Goal: Information Seeking & Learning: Learn about a topic

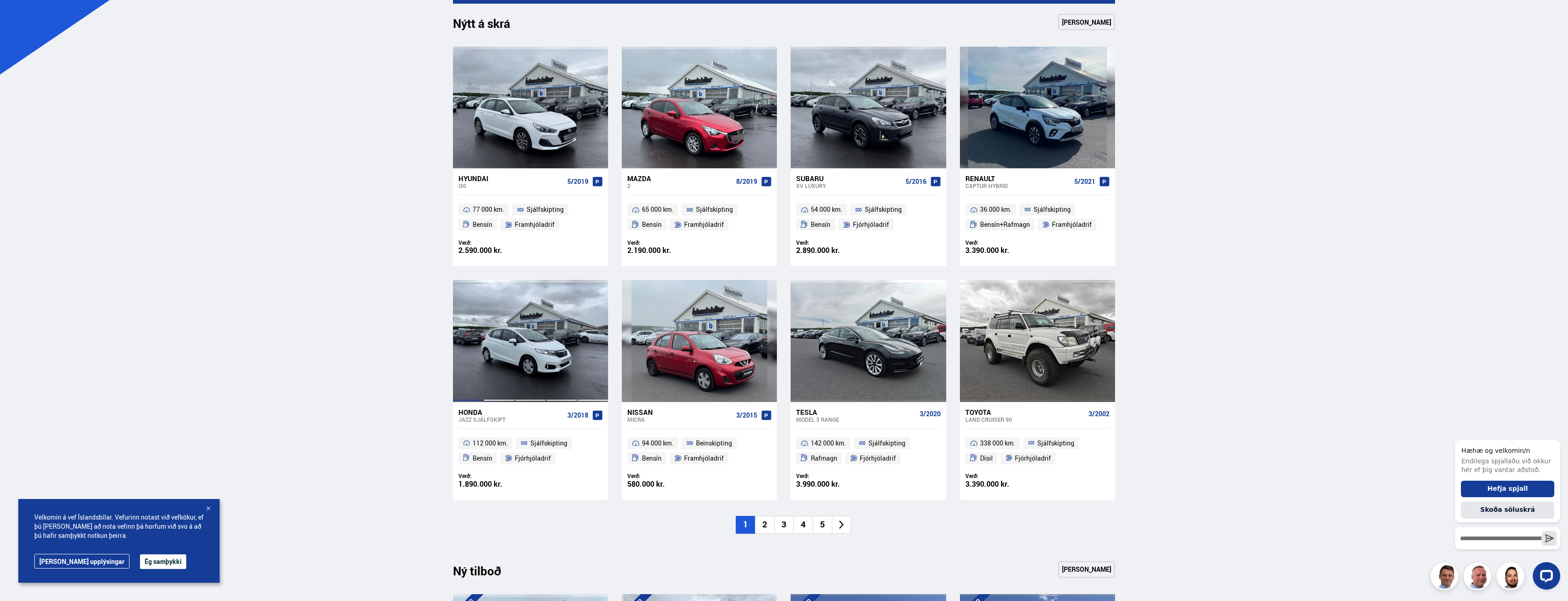
scroll to position [412, 0]
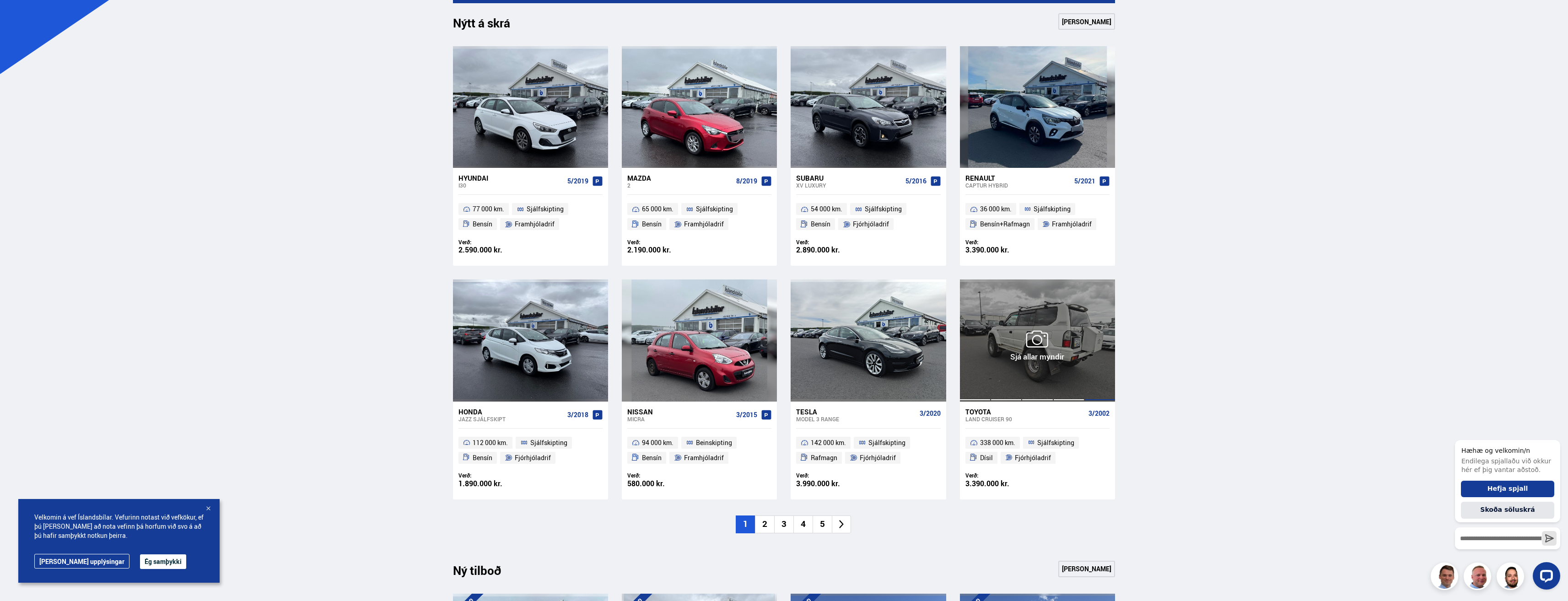
click at [1087, 347] on div at bounding box center [1099, 340] width 31 height 122
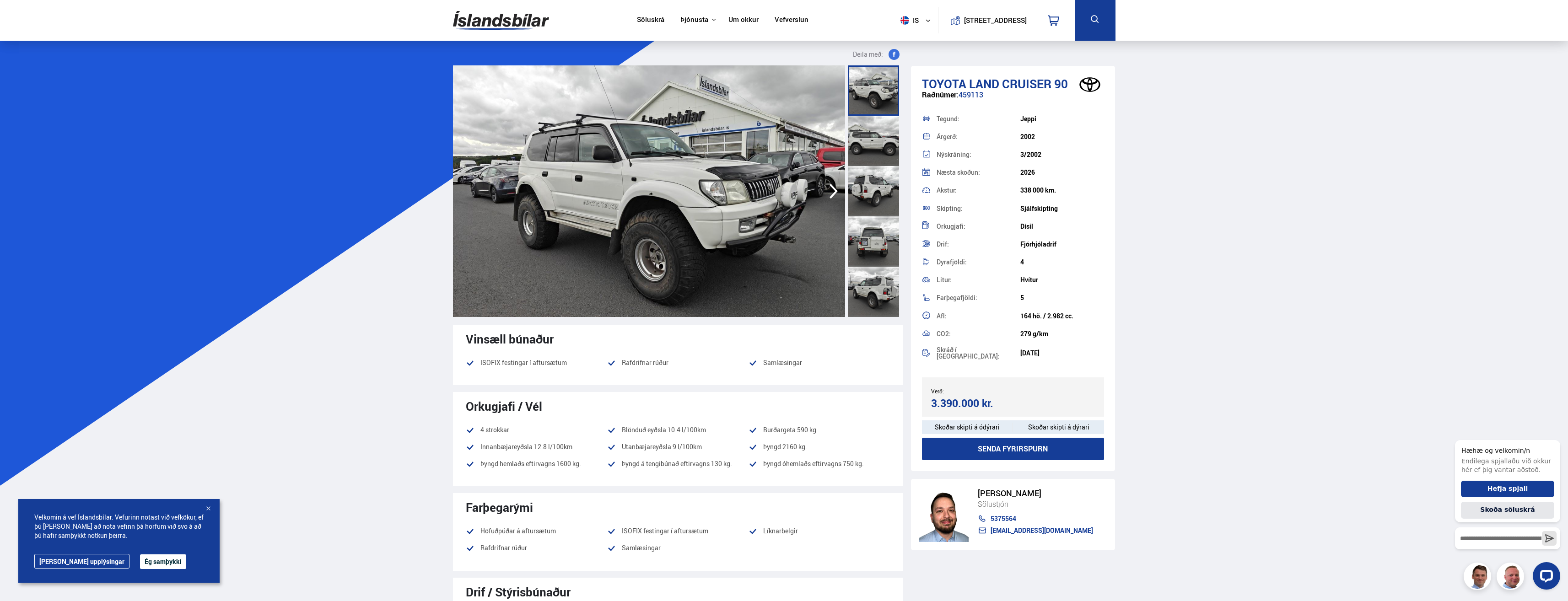
click at [830, 192] on icon "button" at bounding box center [834, 191] width 18 height 22
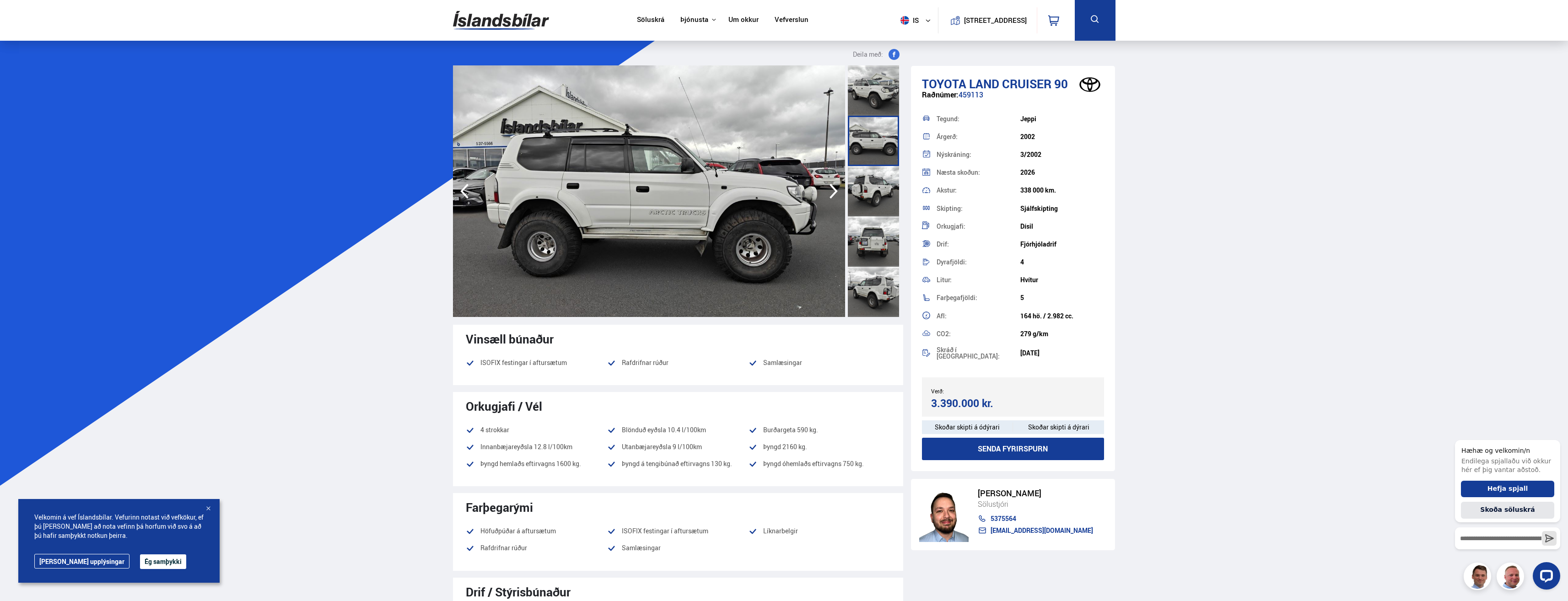
click at [830, 192] on icon "button" at bounding box center [834, 191] width 18 height 22
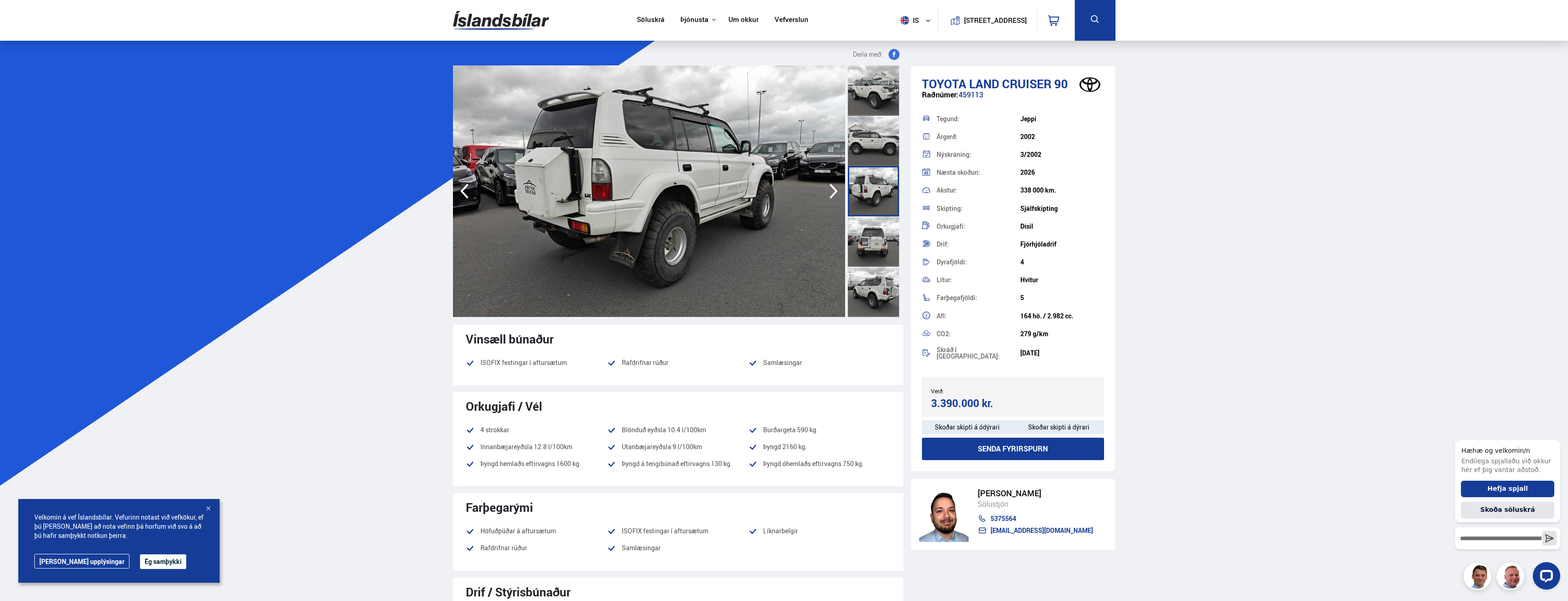
click at [830, 192] on icon "button" at bounding box center [834, 191] width 18 height 22
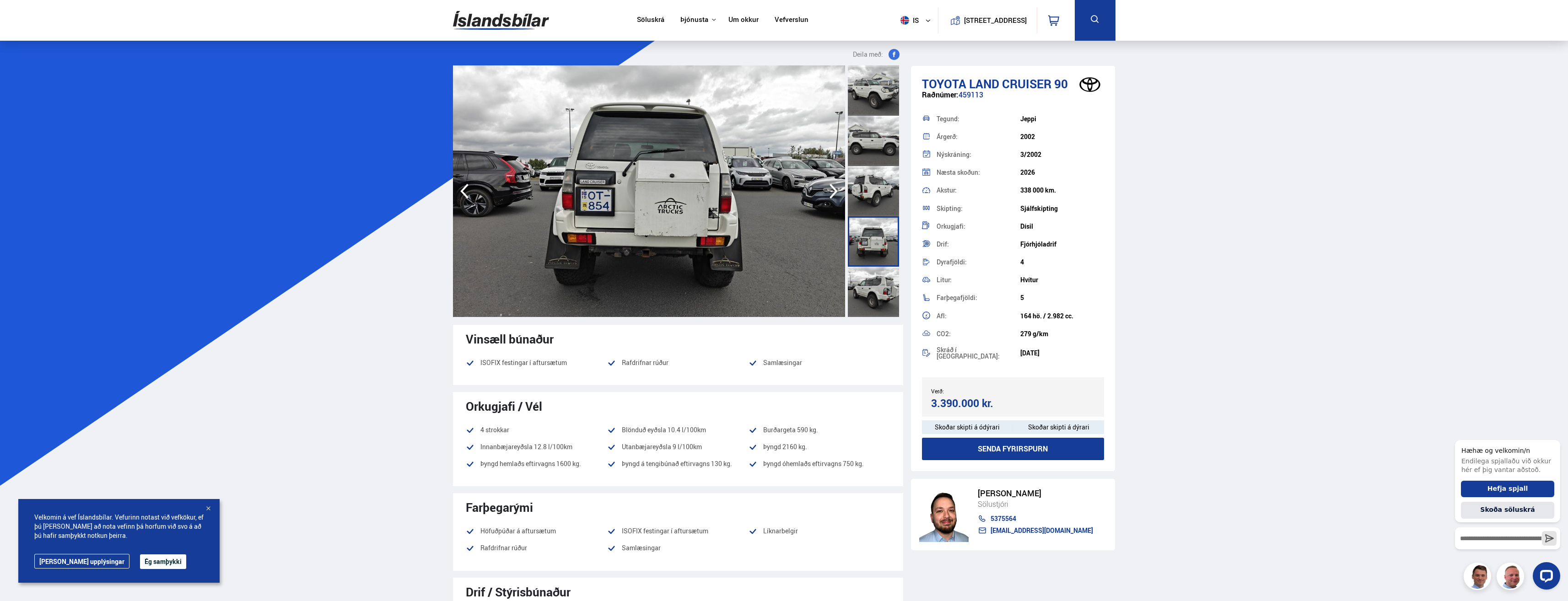
click at [830, 192] on icon "button" at bounding box center [834, 191] width 18 height 22
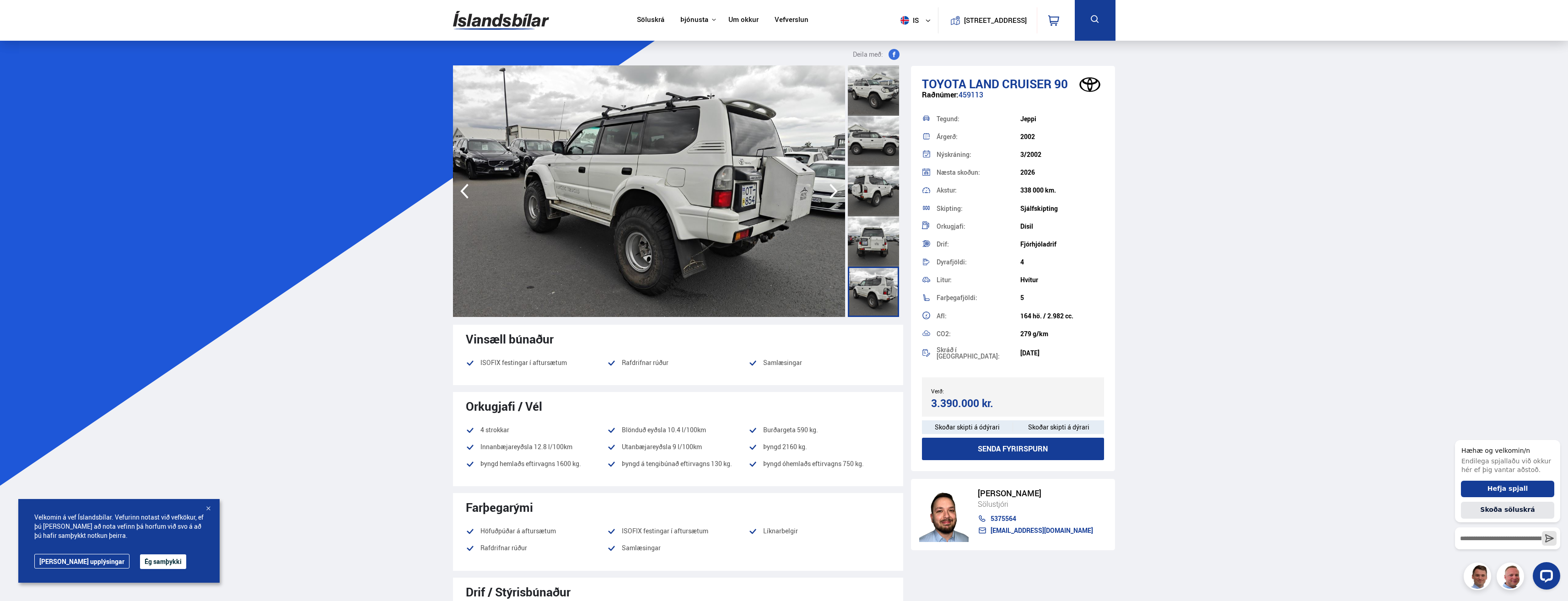
click at [830, 192] on icon "button" at bounding box center [834, 191] width 18 height 22
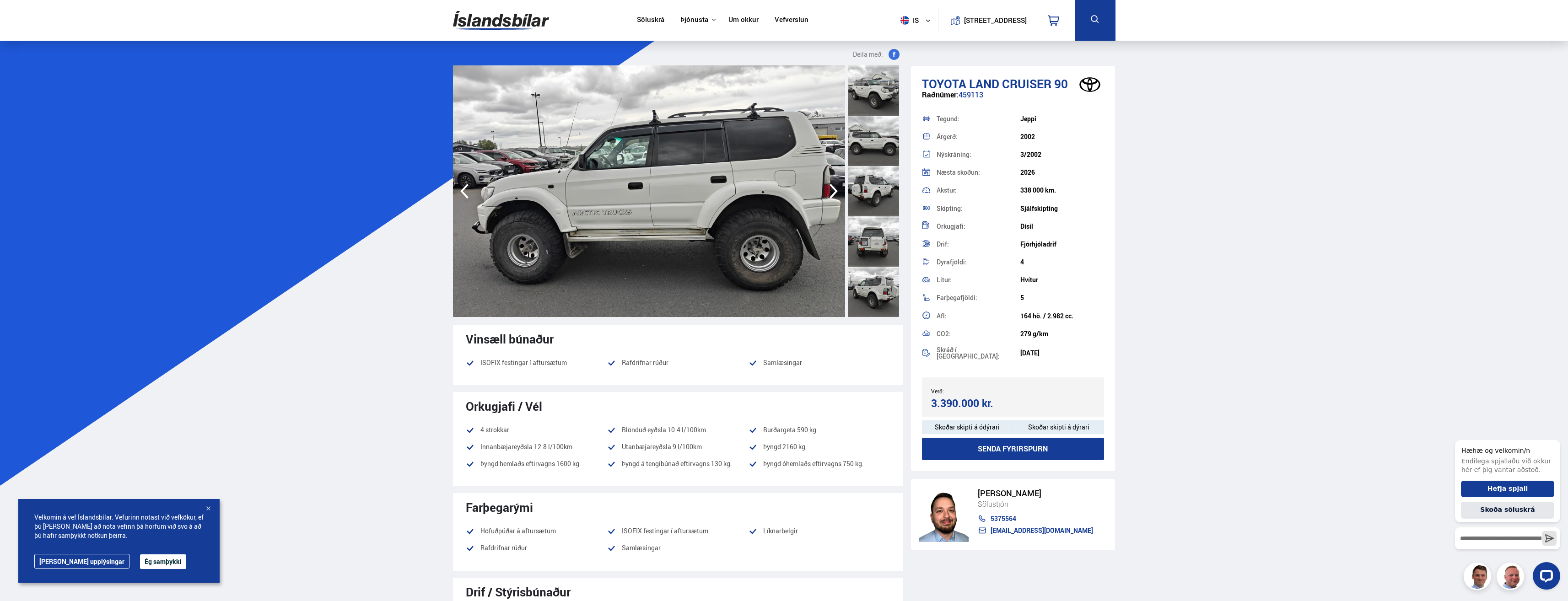
click at [830, 192] on icon "button" at bounding box center [834, 191] width 18 height 22
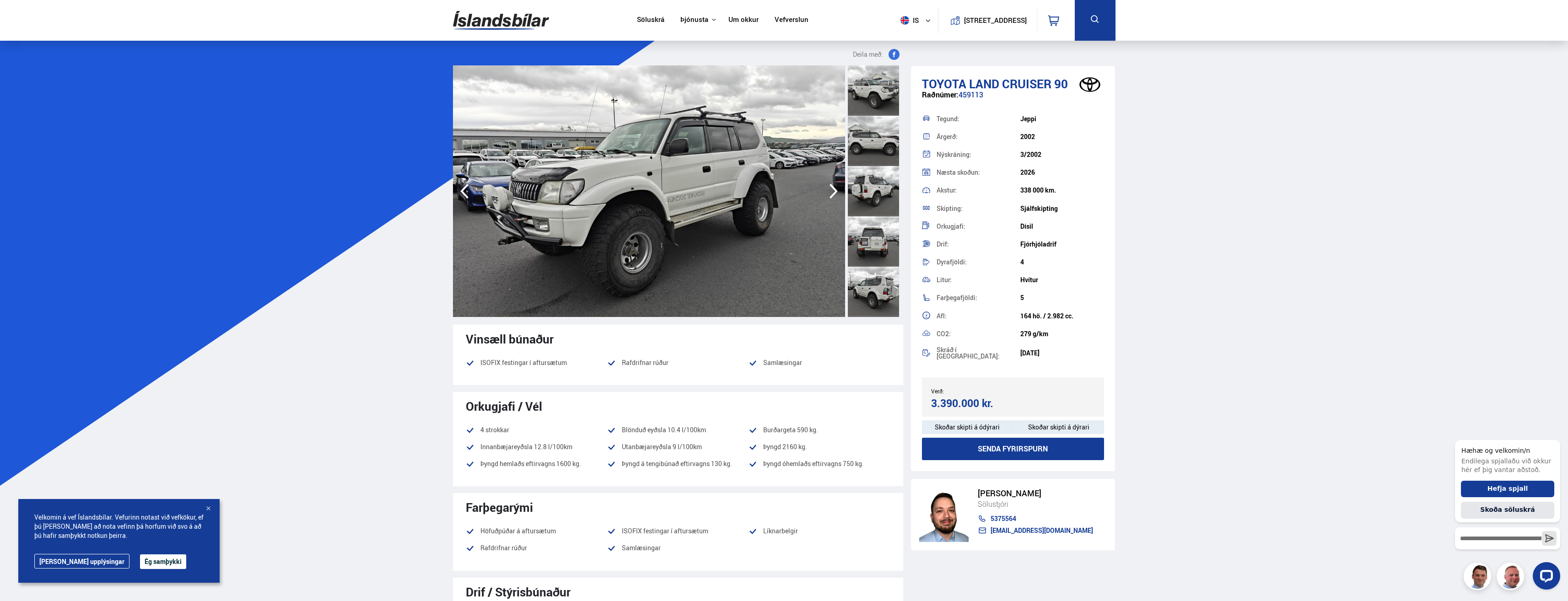
click at [830, 192] on icon "button" at bounding box center [834, 191] width 18 height 22
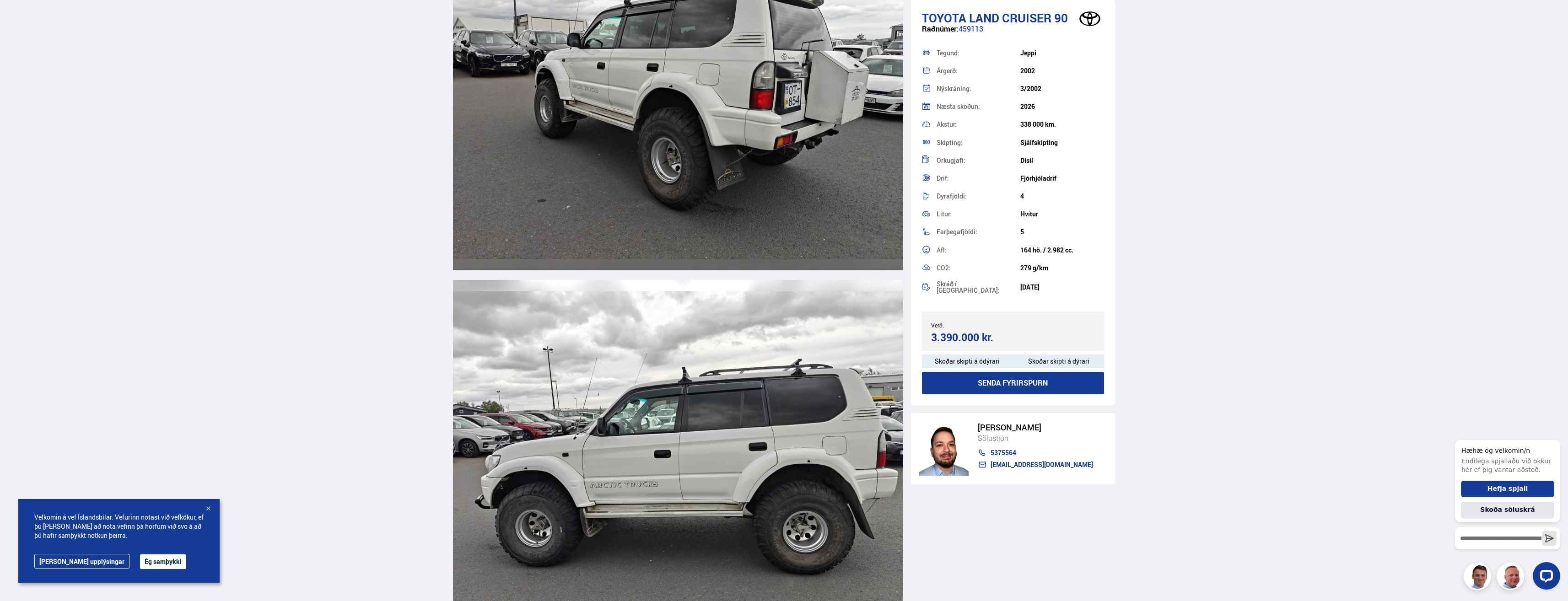
scroll to position [2332, 0]
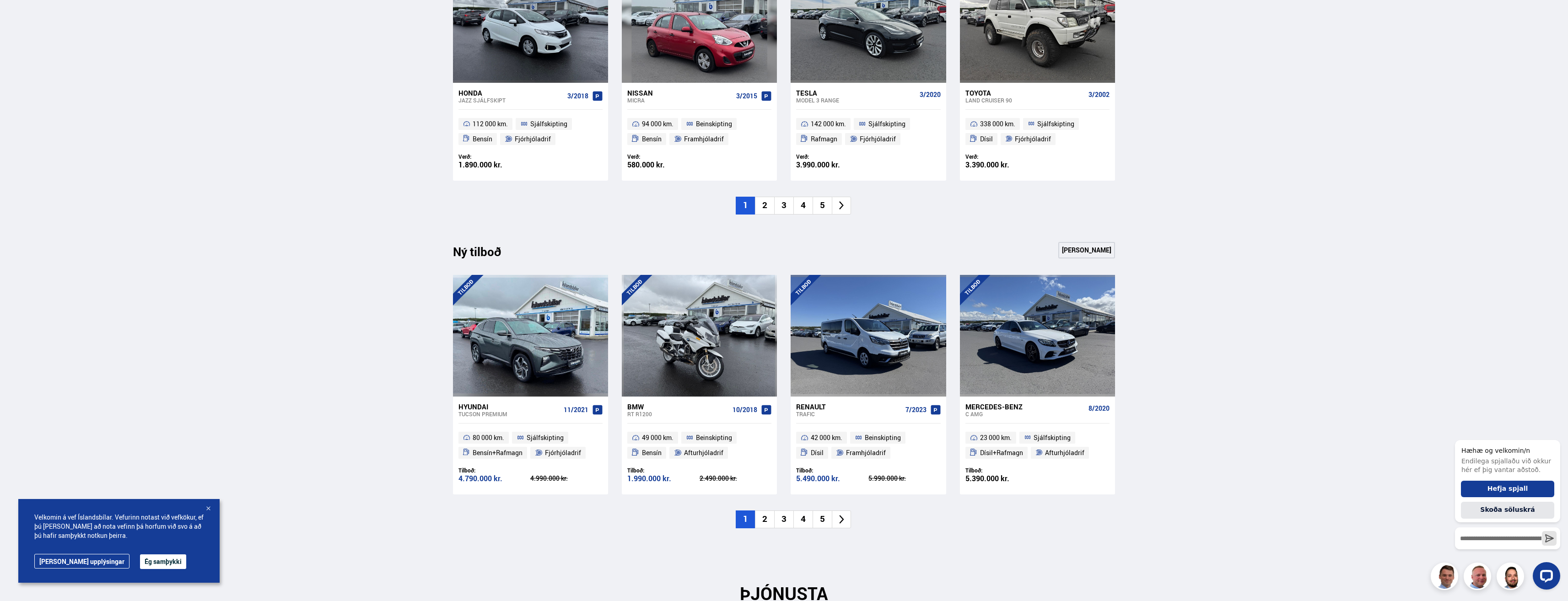
scroll to position [732, 0]
click at [771, 201] on li "2" at bounding box center [765, 204] width 19 height 18
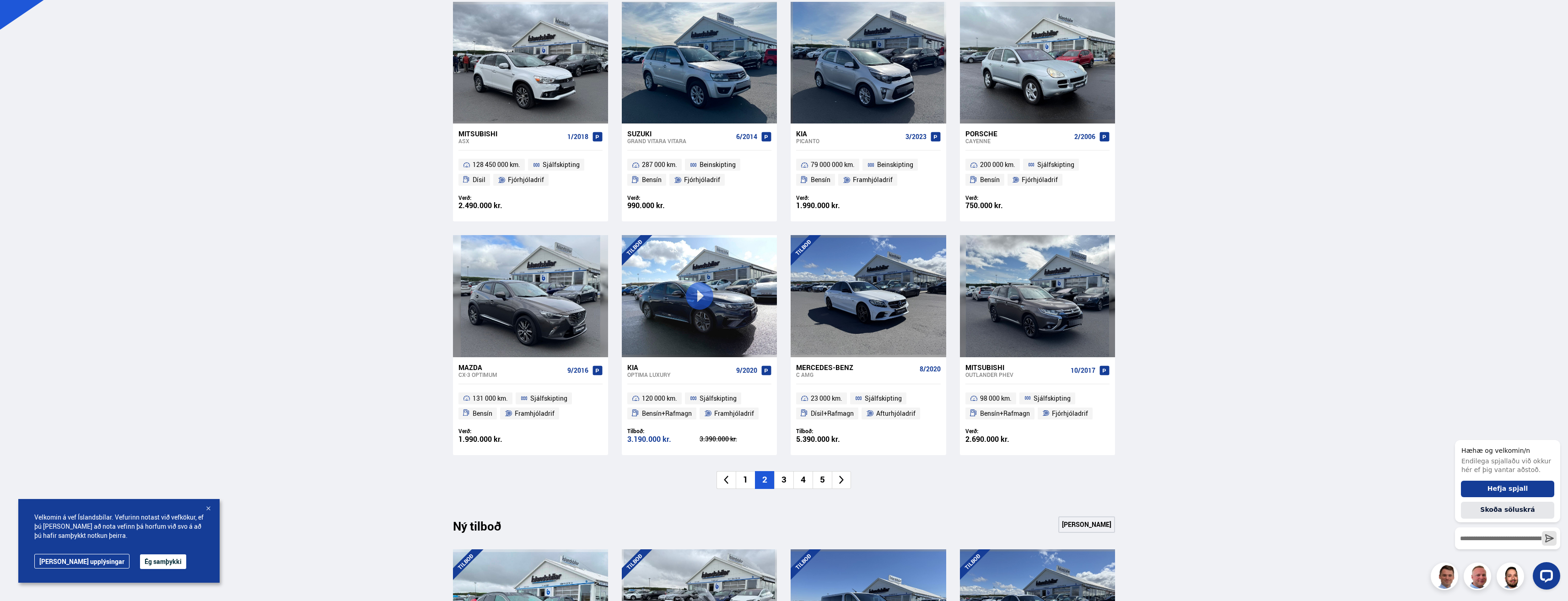
scroll to position [503, 0]
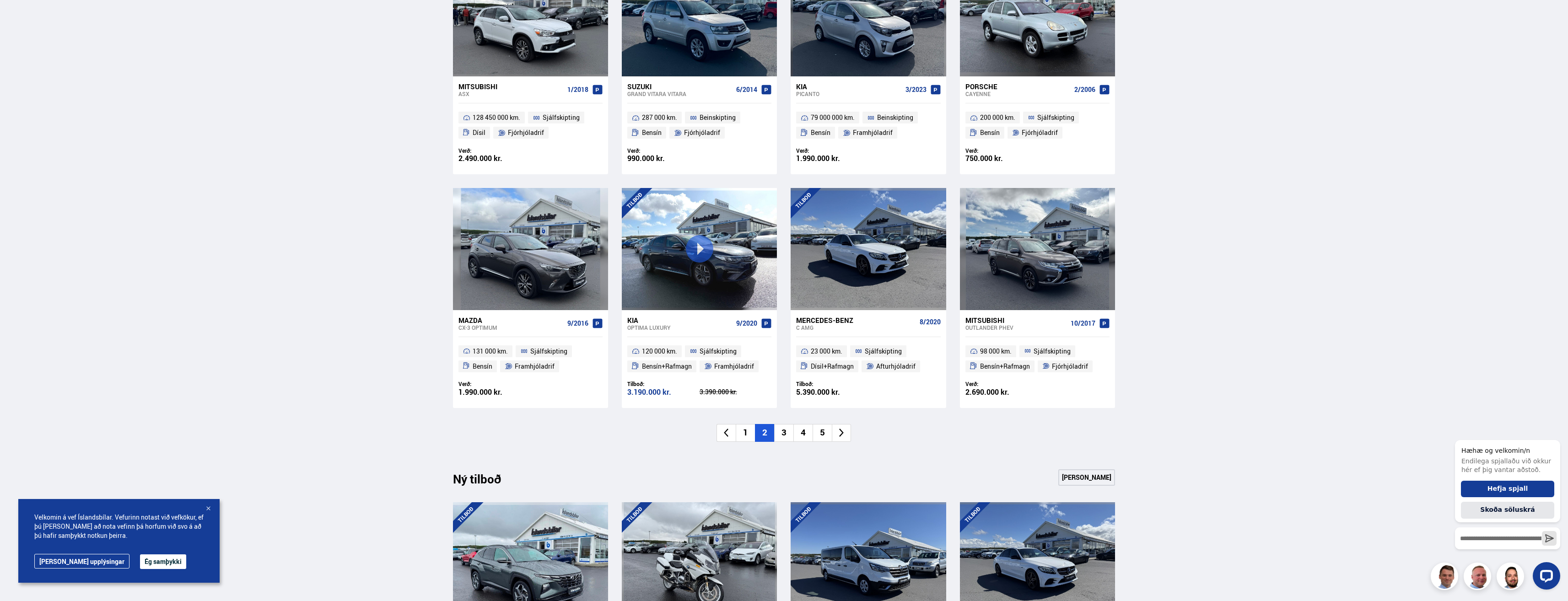
click at [785, 440] on li "3" at bounding box center [784, 433] width 19 height 18
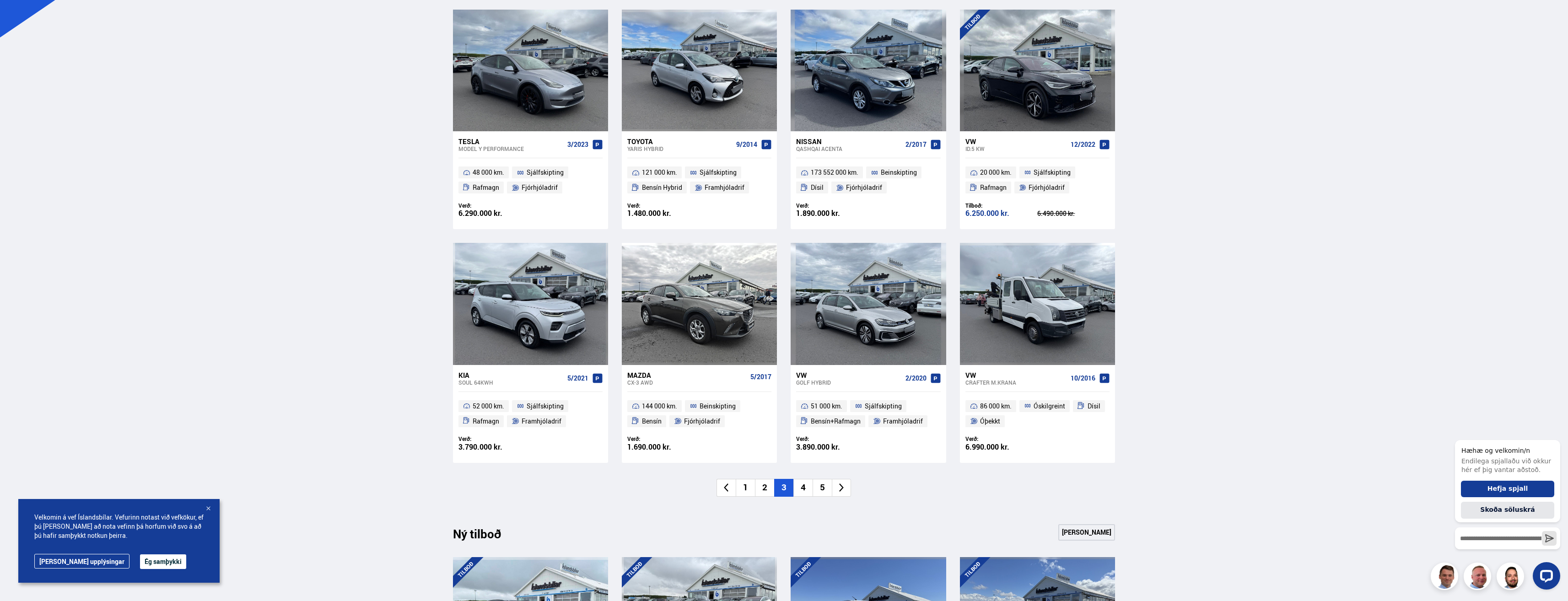
scroll to position [549, 0]
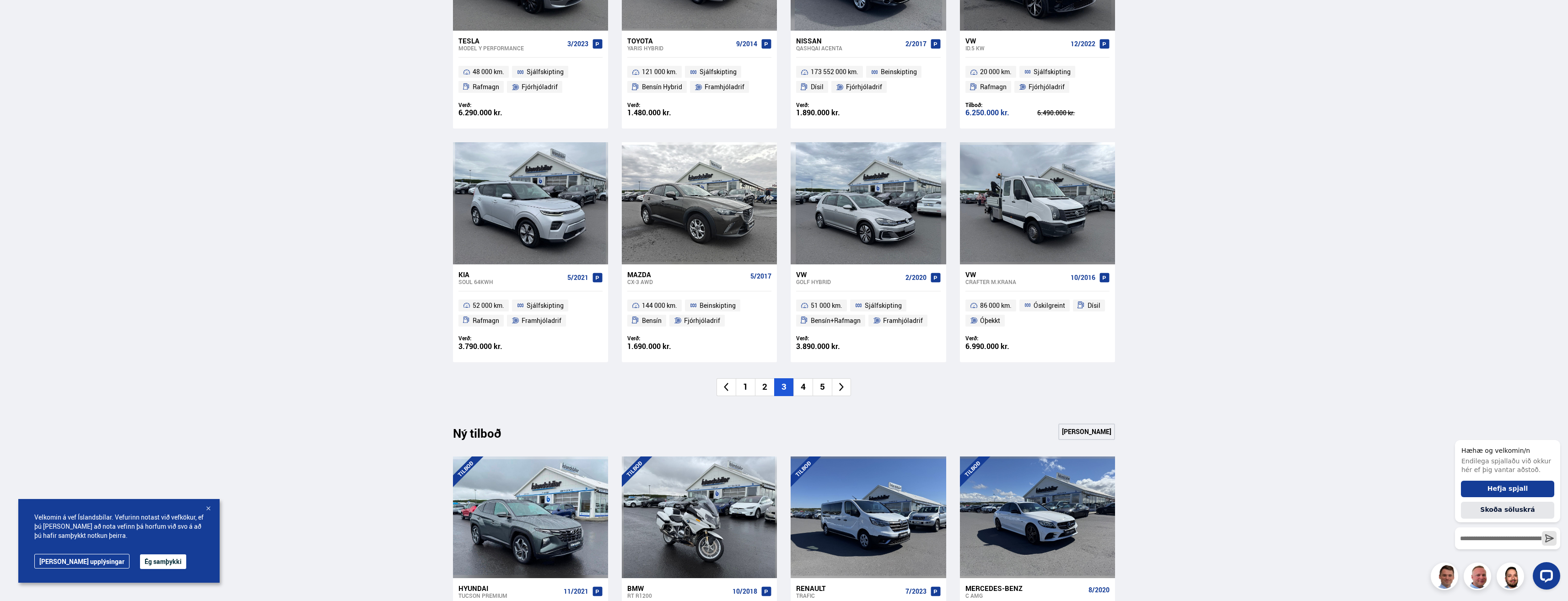
click at [799, 391] on li "4" at bounding box center [803, 387] width 19 height 18
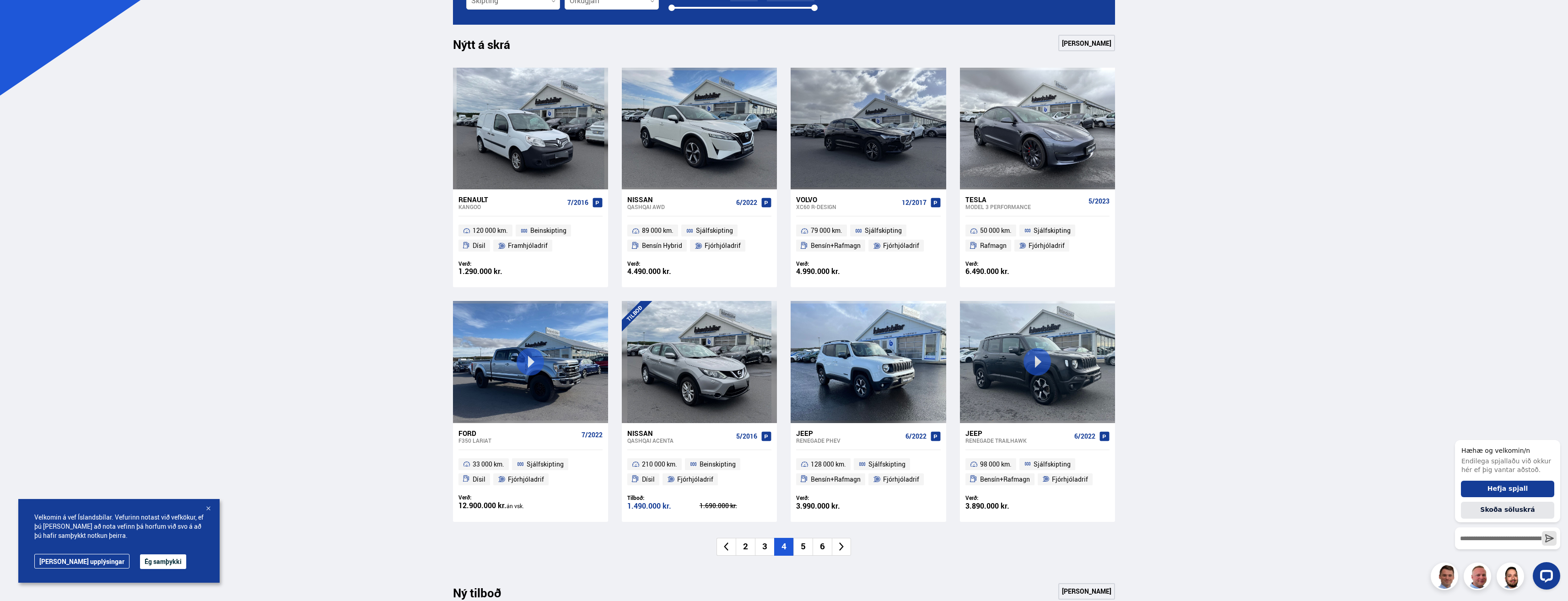
scroll to position [503, 0]
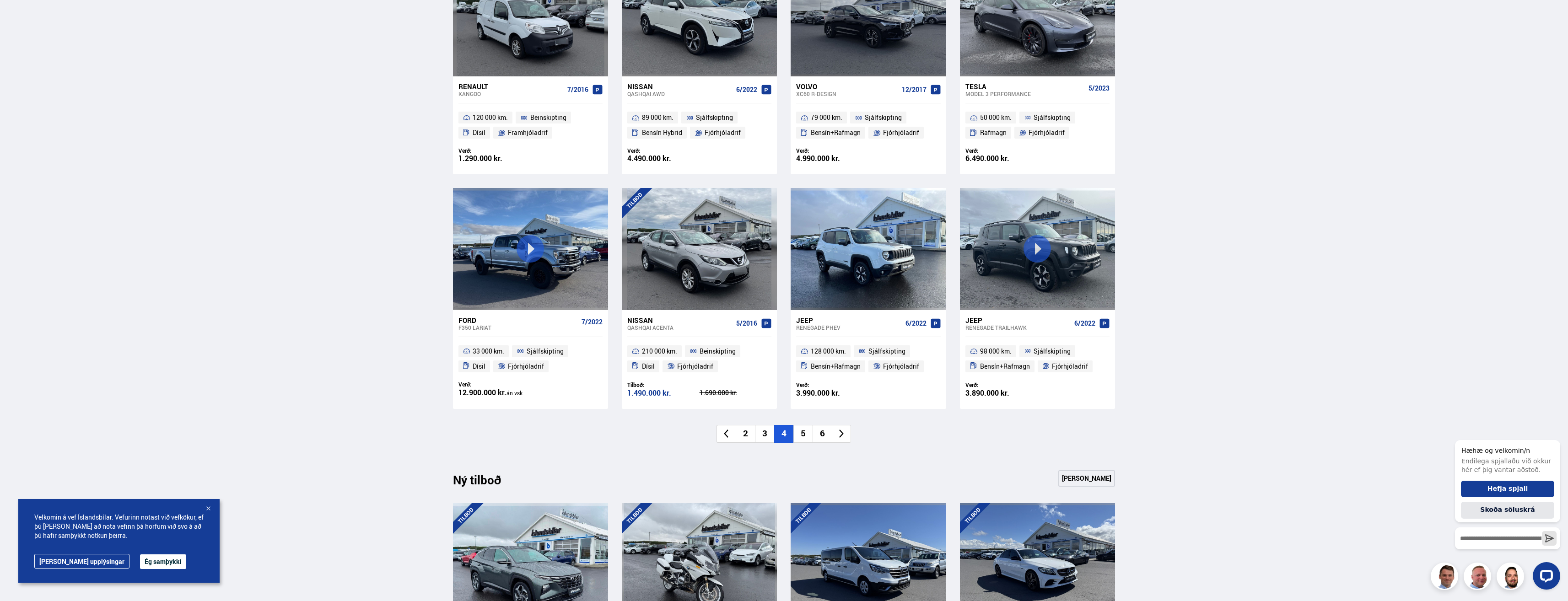
click at [802, 435] on li "5" at bounding box center [803, 433] width 19 height 18
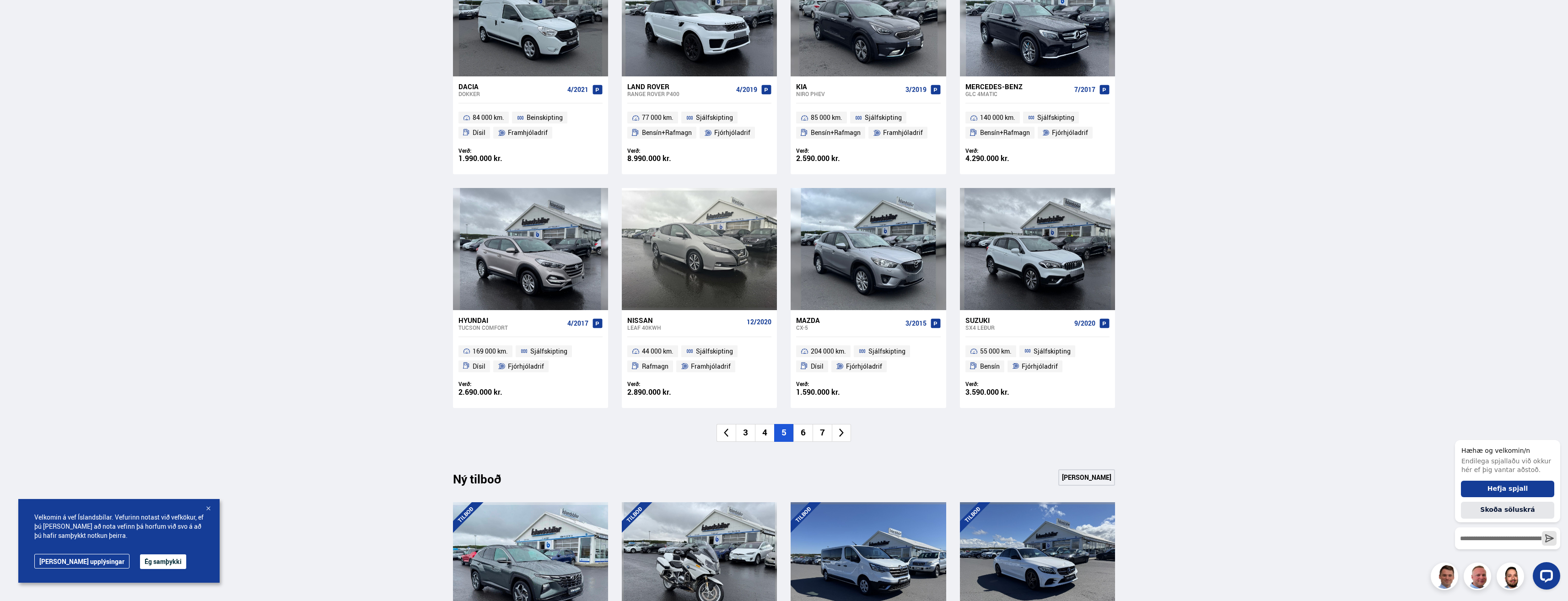
click at [803, 431] on li "6" at bounding box center [803, 433] width 19 height 18
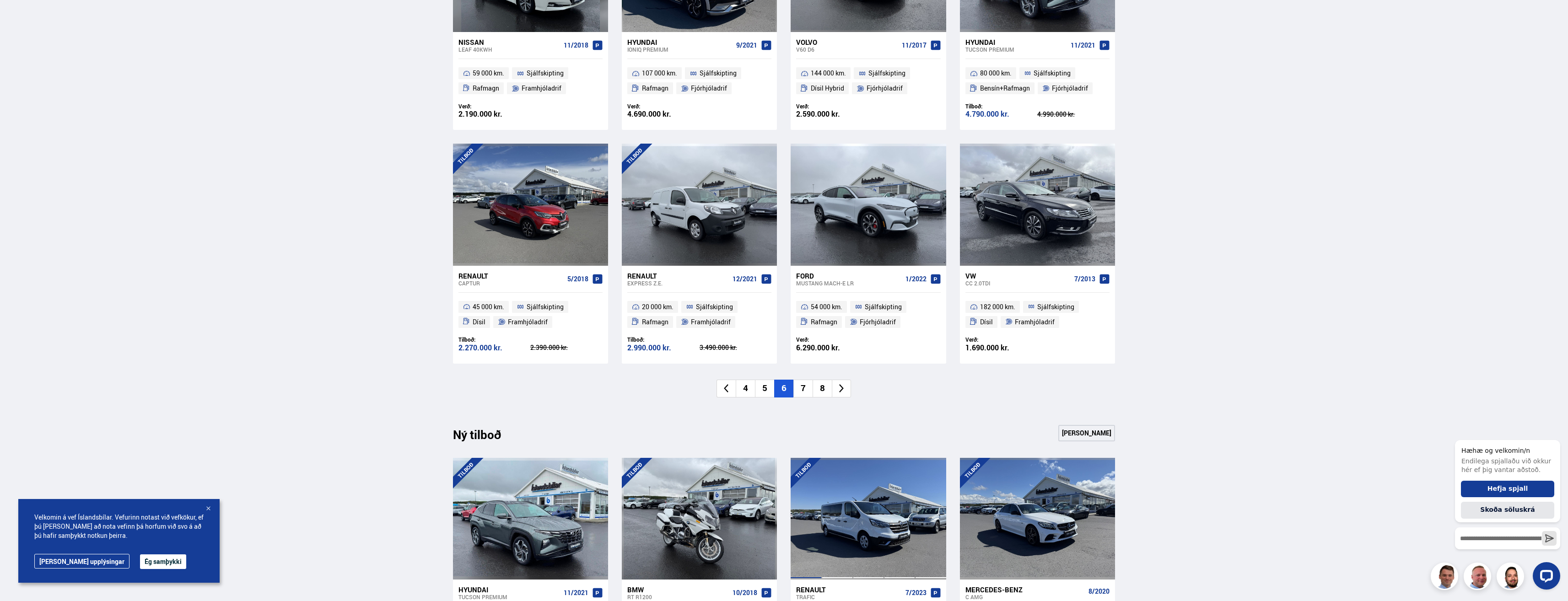
scroll to position [549, 0]
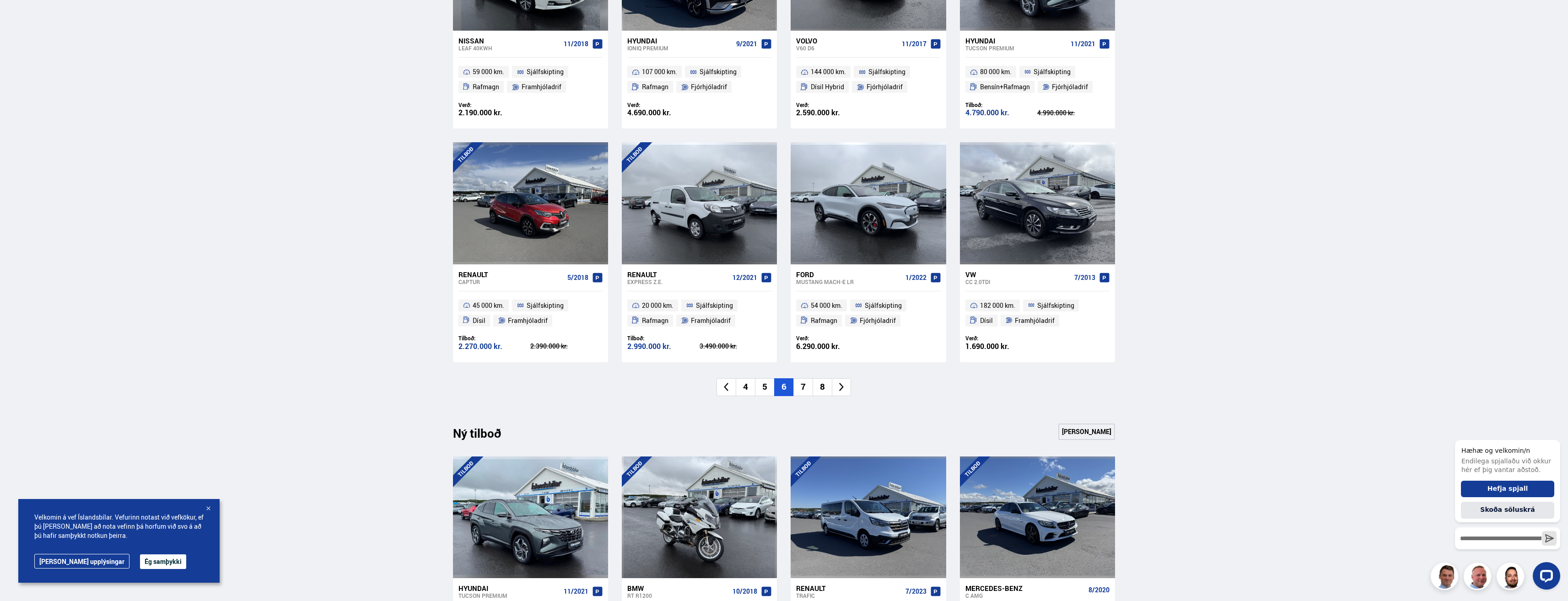
click at [801, 392] on li "7" at bounding box center [803, 387] width 19 height 18
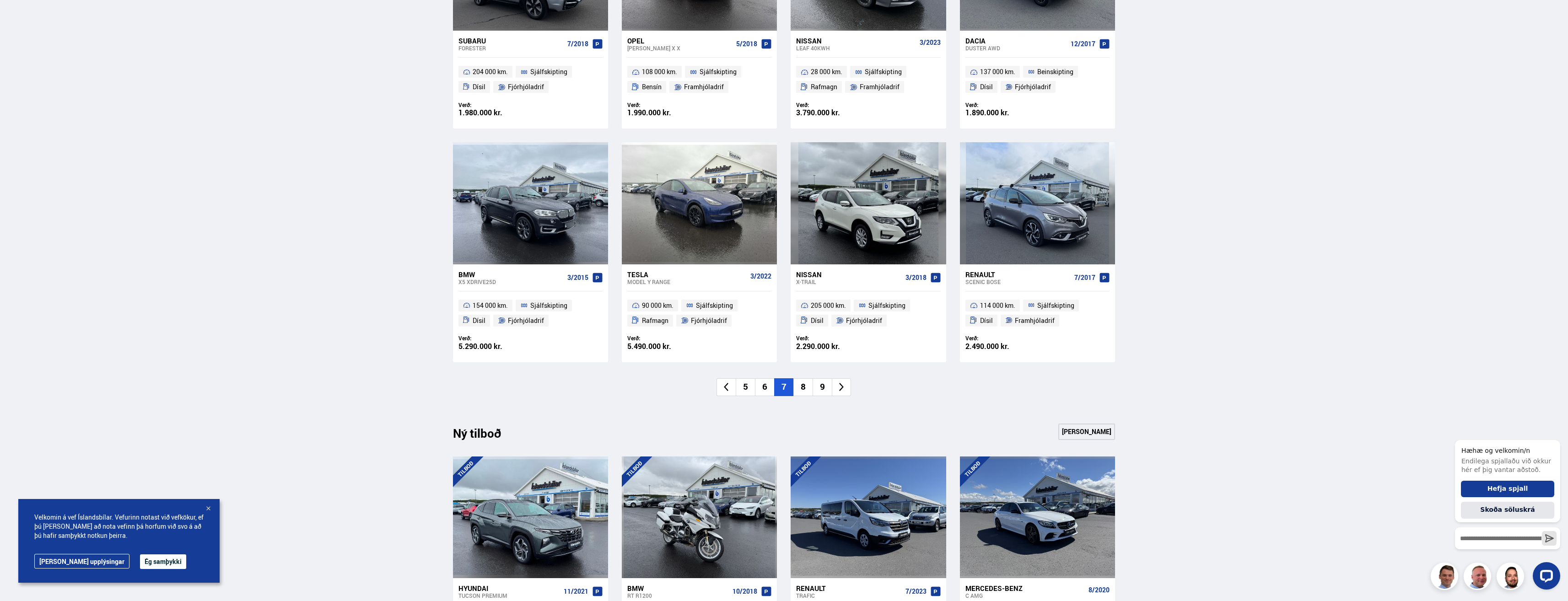
click at [802, 391] on li "8" at bounding box center [803, 387] width 19 height 18
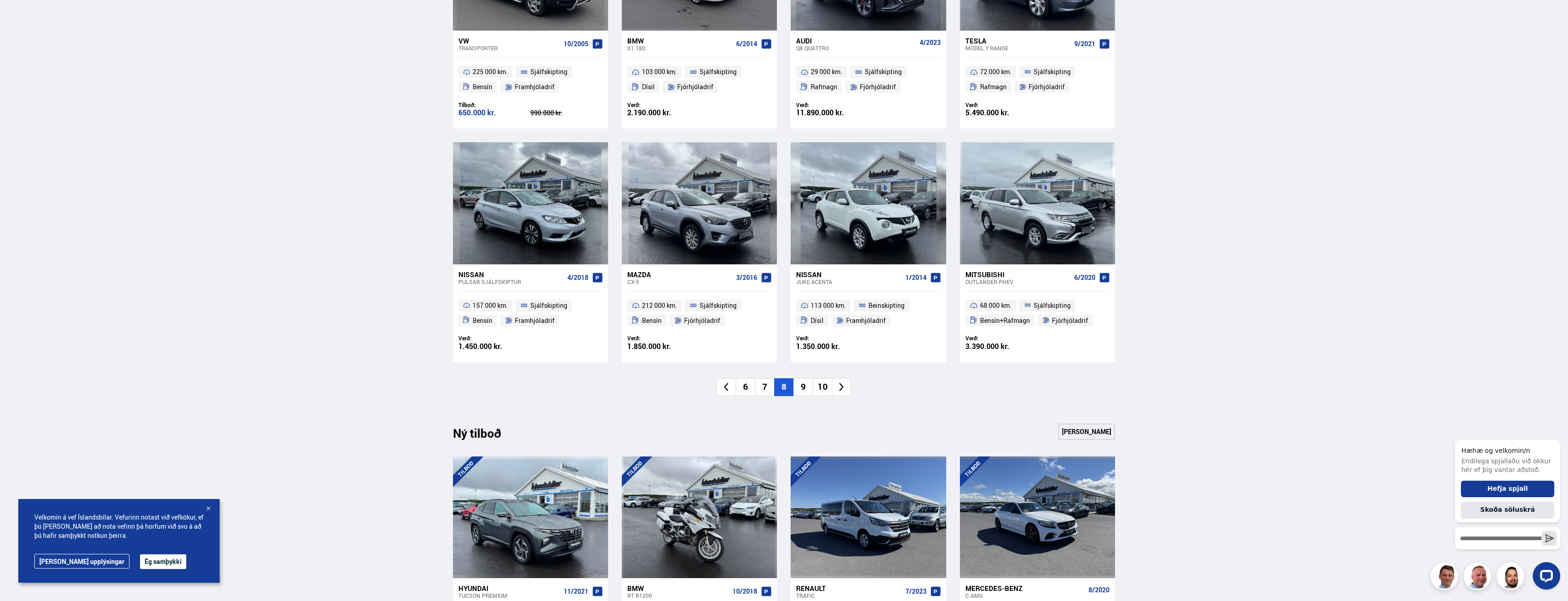
click at [804, 393] on li "9" at bounding box center [803, 387] width 19 height 18
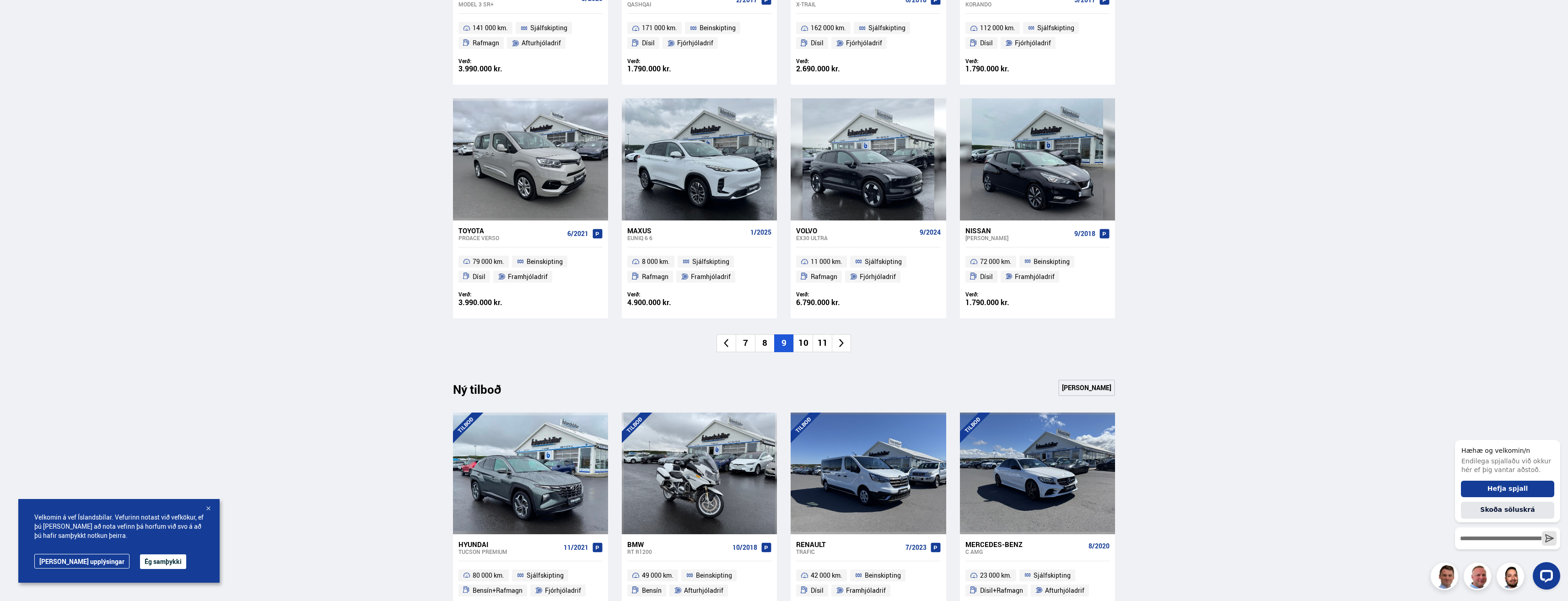
scroll to position [594, 0]
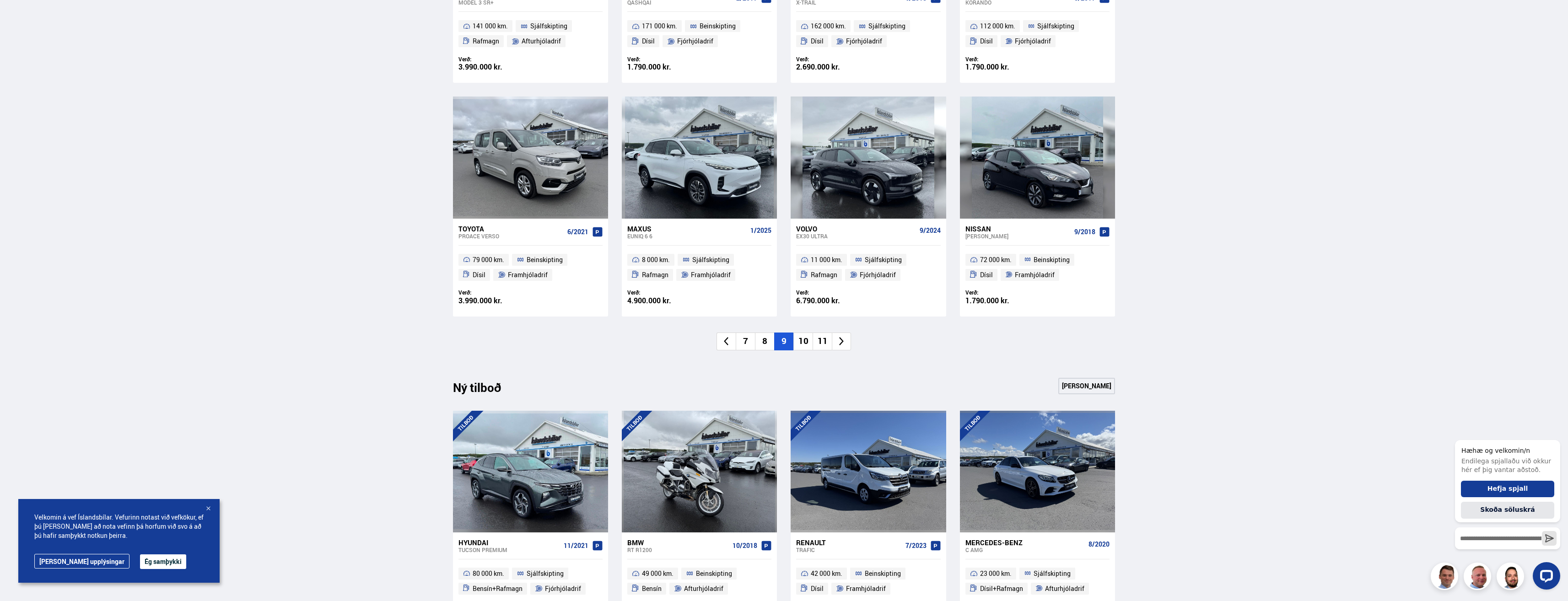
click at [802, 346] on li "10" at bounding box center [803, 341] width 19 height 18
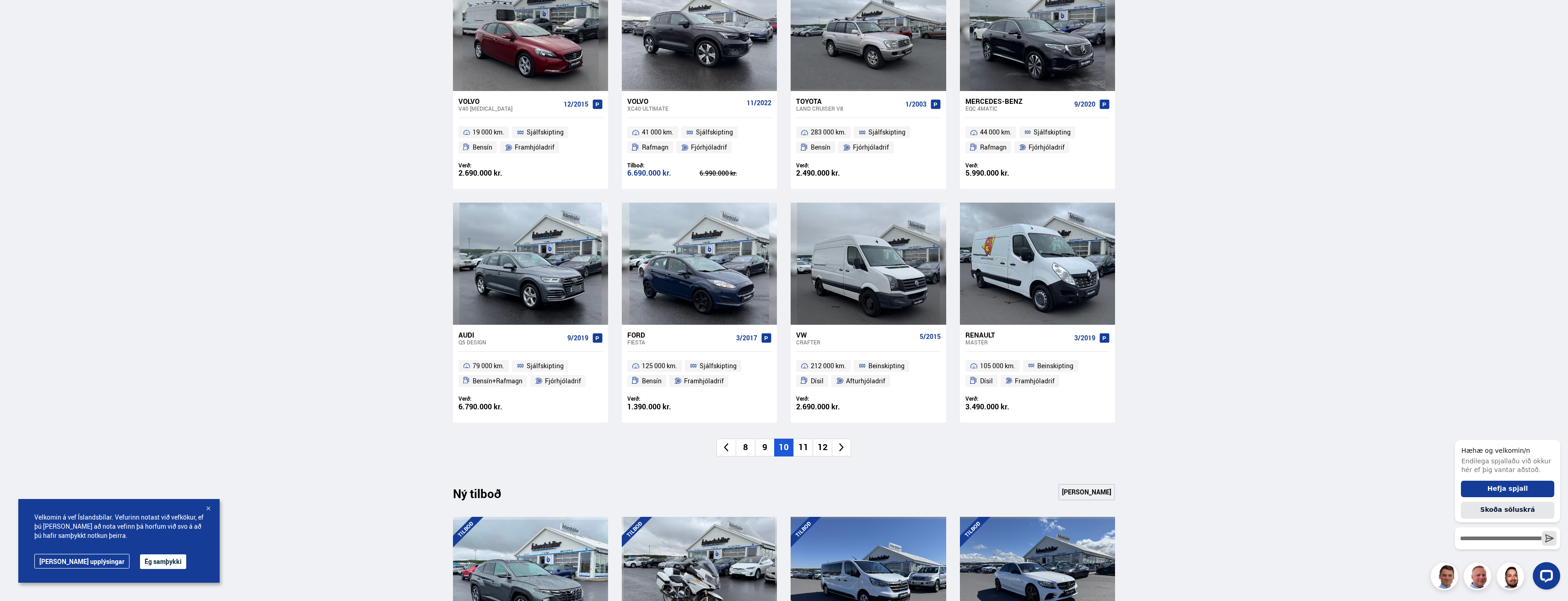
scroll to position [549, 0]
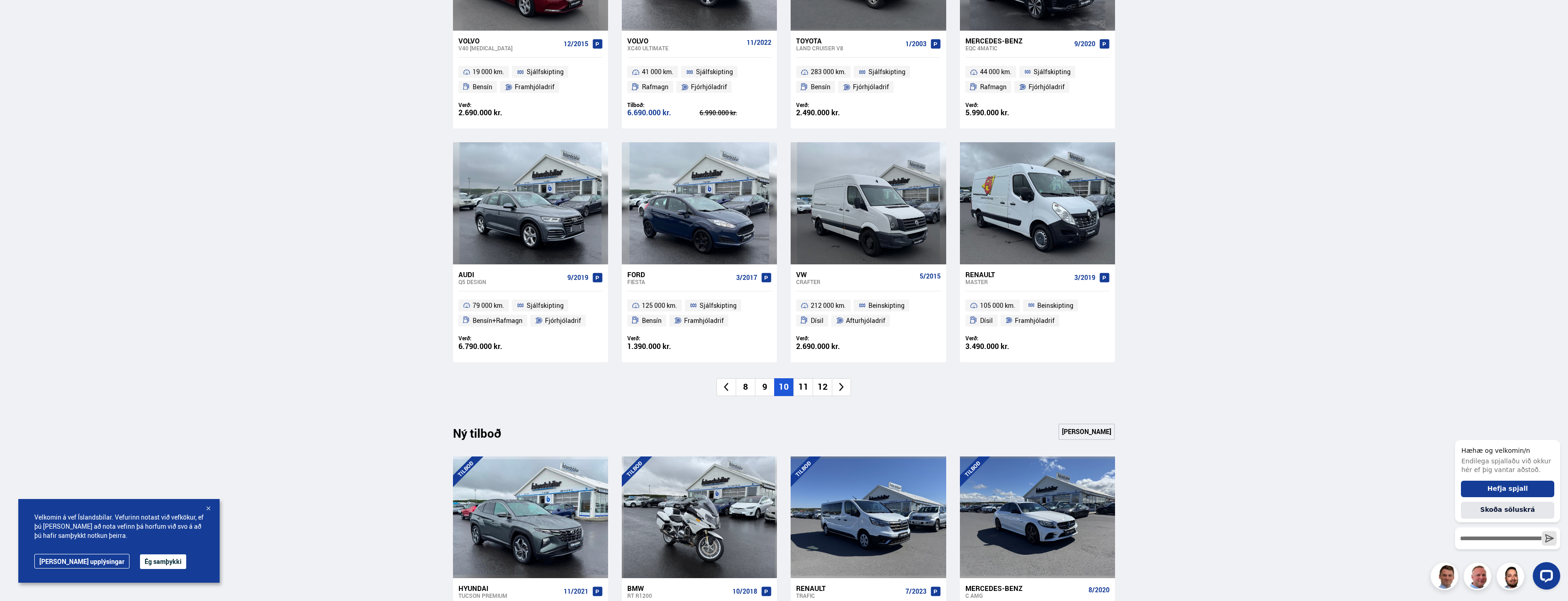
click at [808, 384] on li "11" at bounding box center [803, 387] width 19 height 18
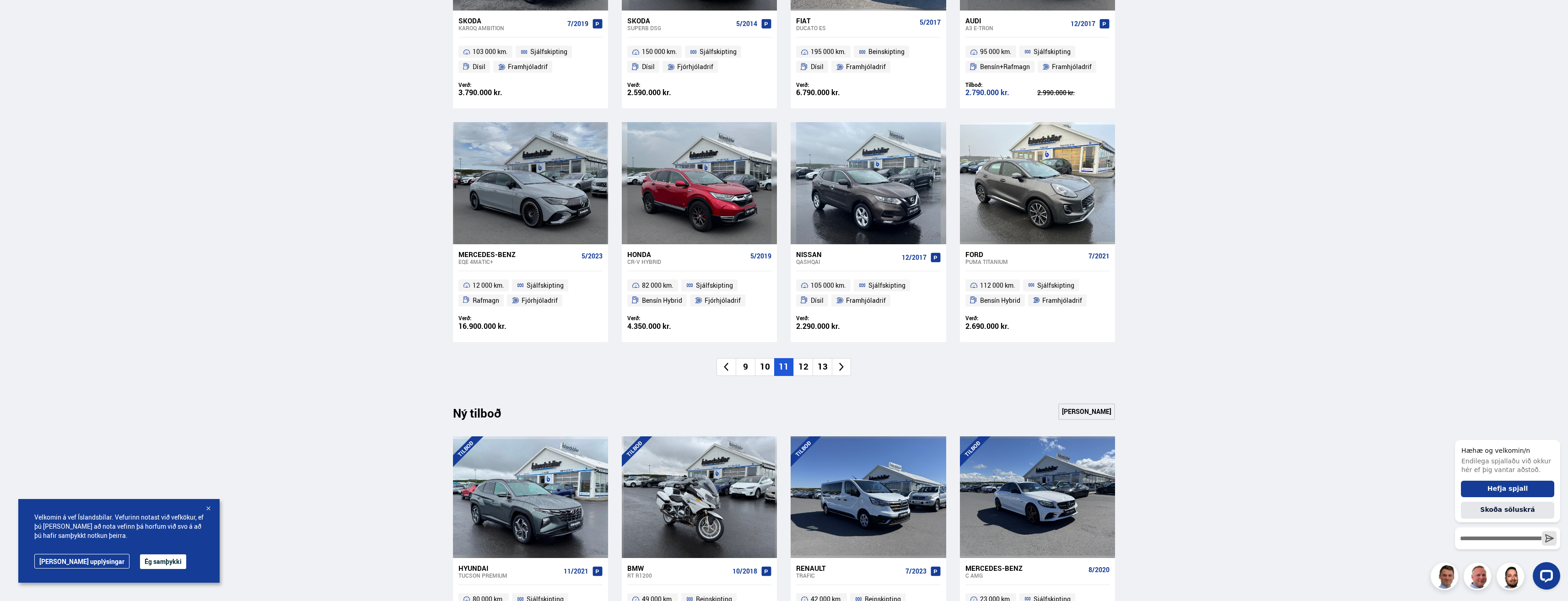
scroll to position [594, 0]
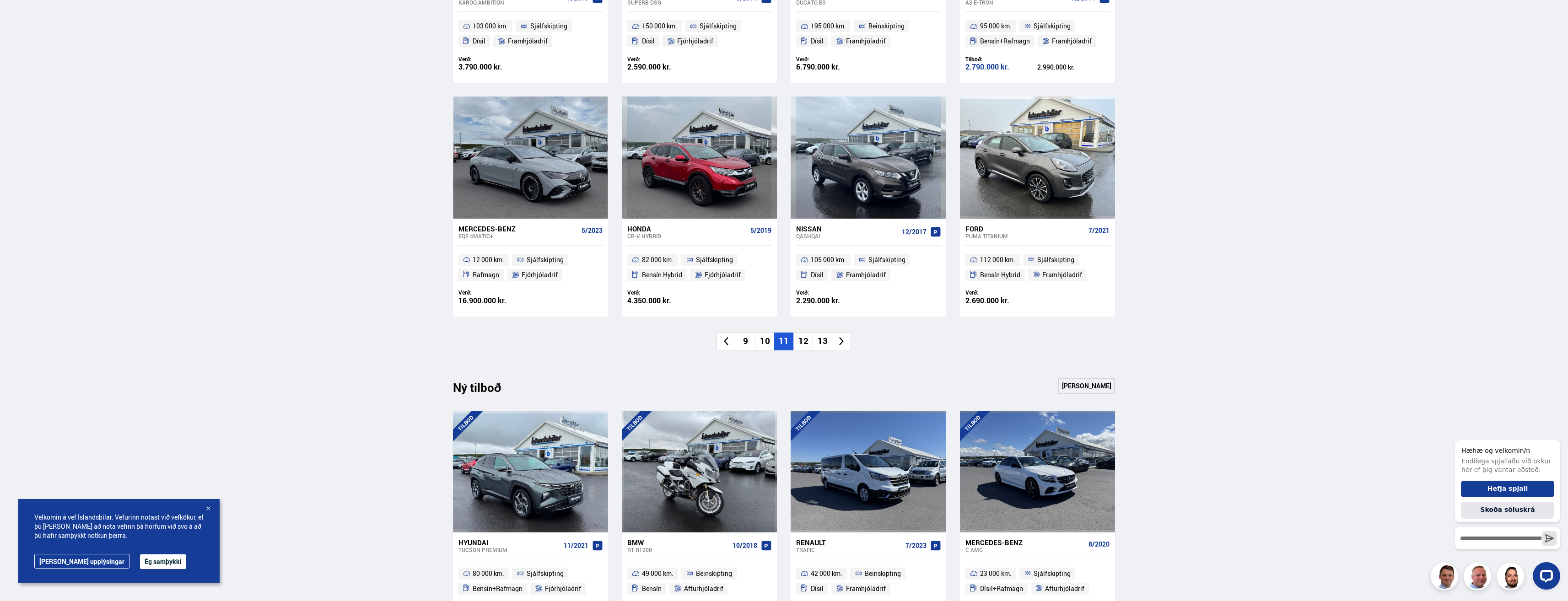
click at [807, 336] on li "12" at bounding box center [803, 341] width 19 height 18
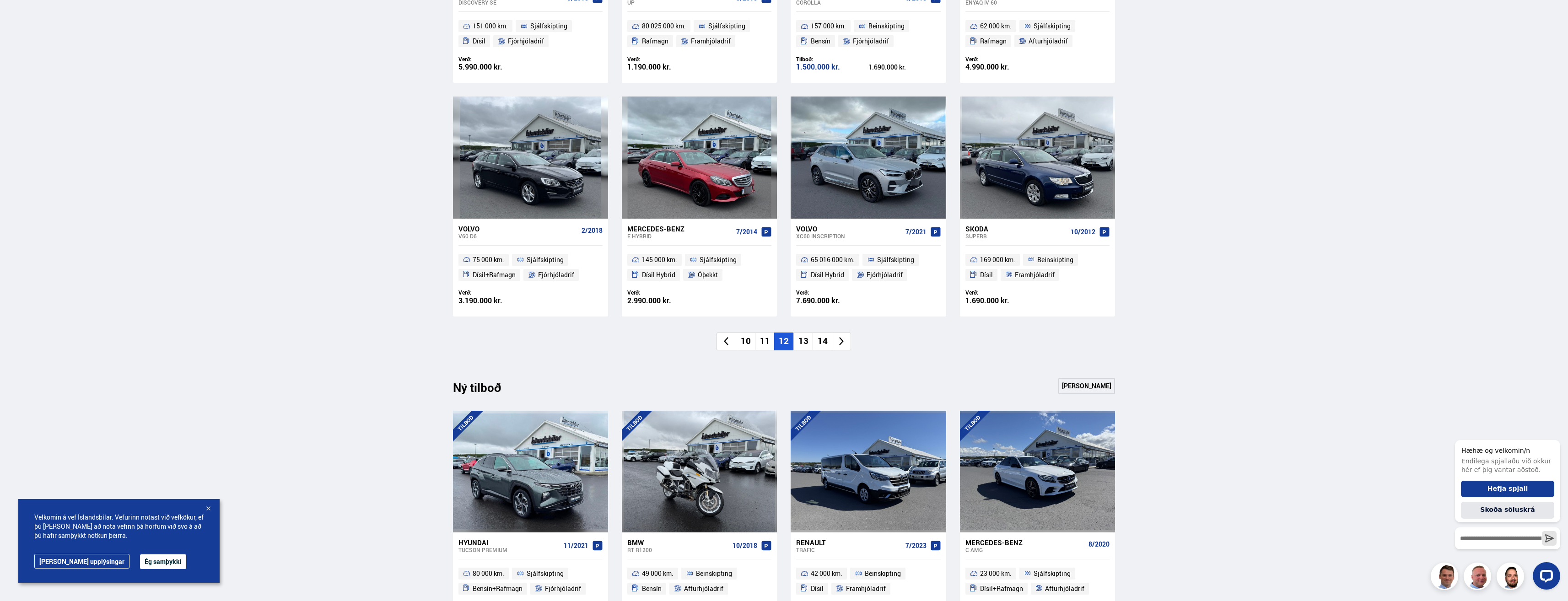
click at [803, 341] on li "13" at bounding box center [803, 341] width 19 height 18
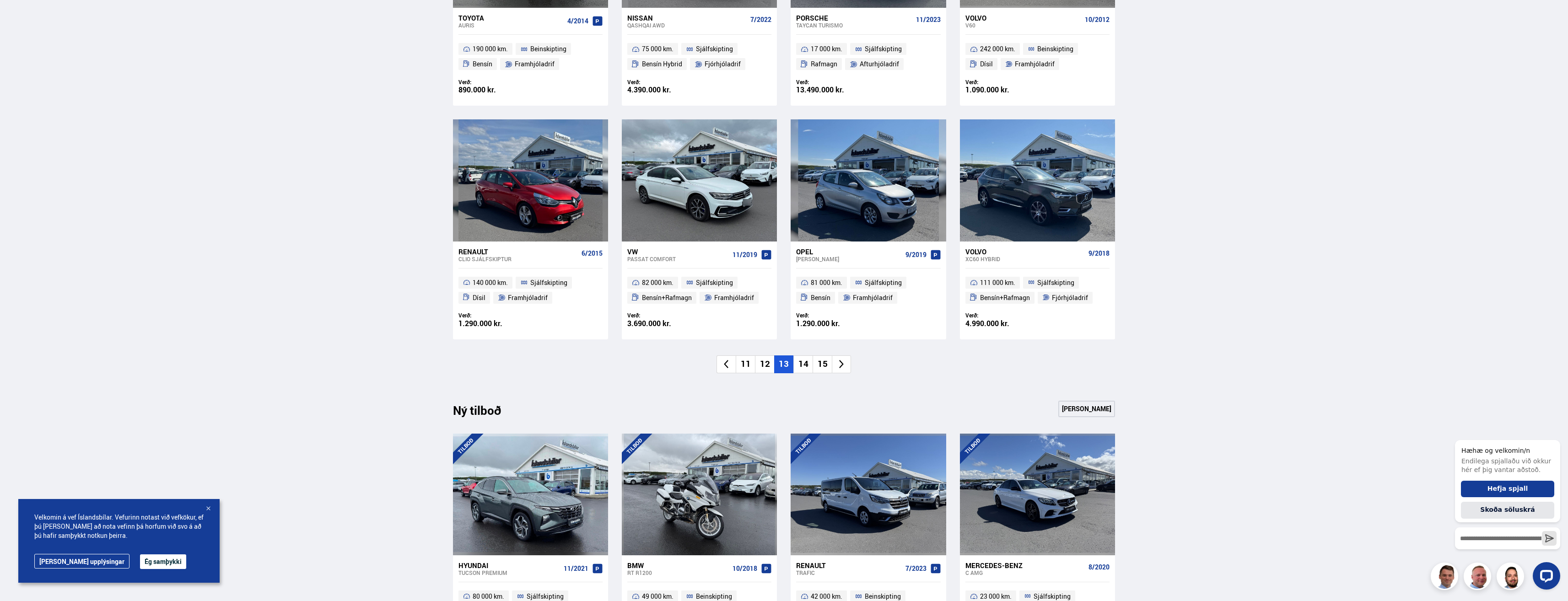
scroll to position [640, 0]
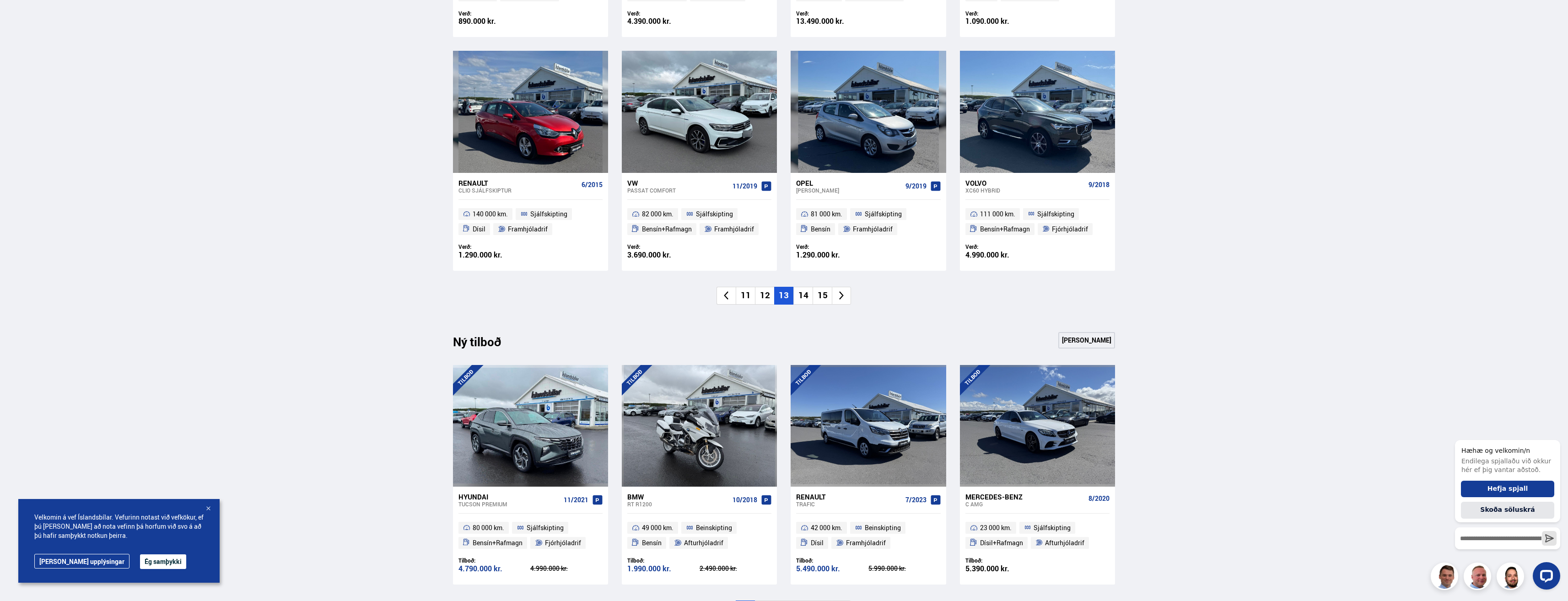
click at [808, 294] on li "14" at bounding box center [803, 295] width 19 height 18
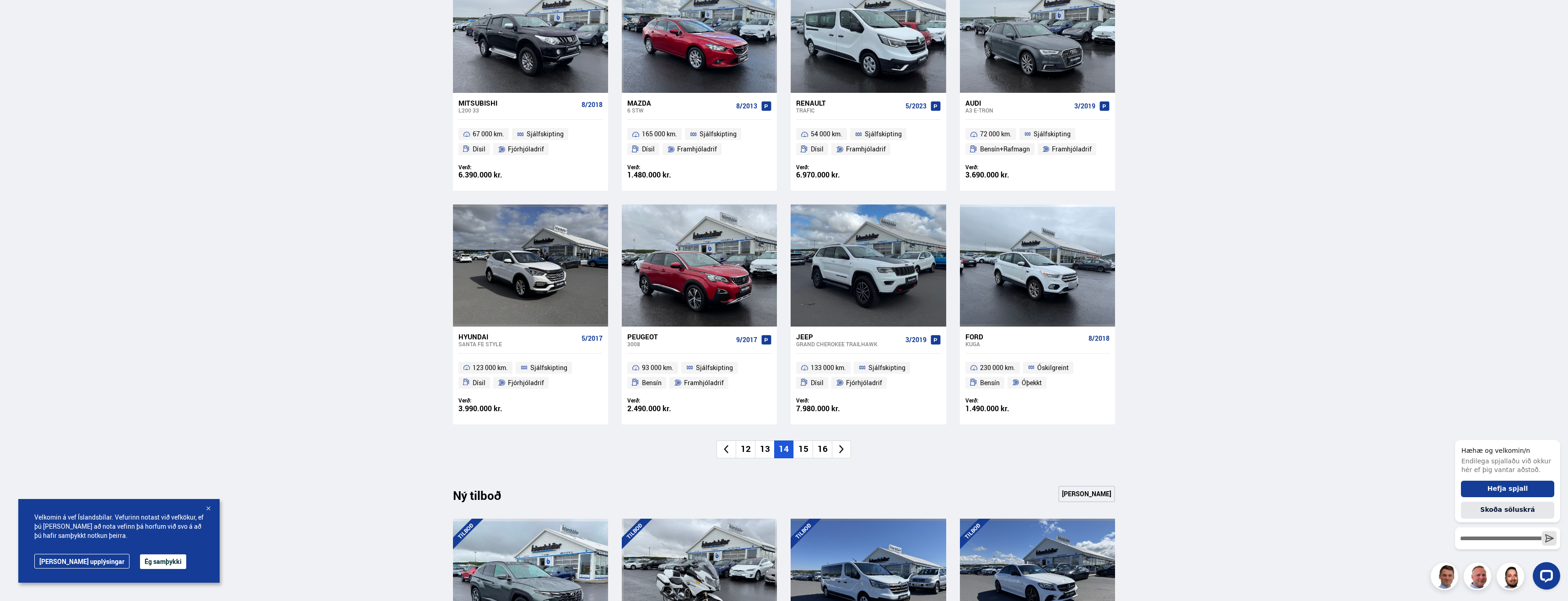
scroll to position [503, 0]
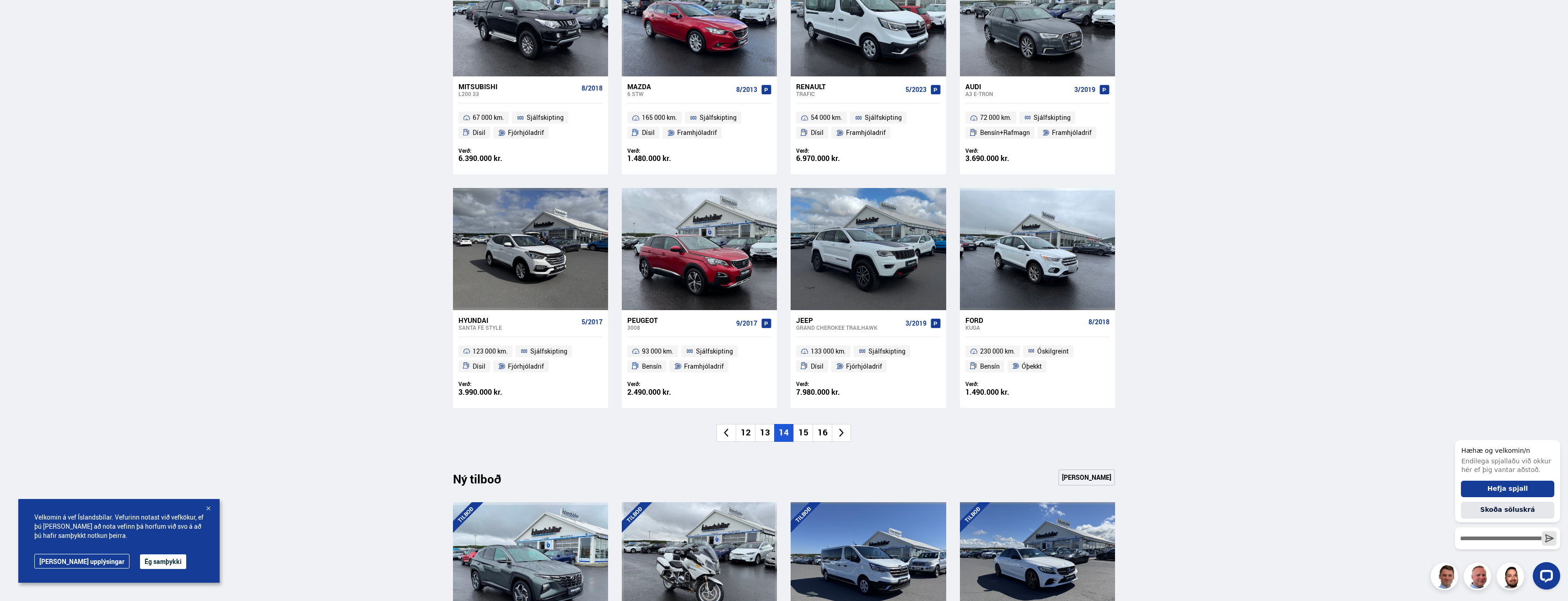
click at [800, 434] on li "15" at bounding box center [803, 433] width 19 height 18
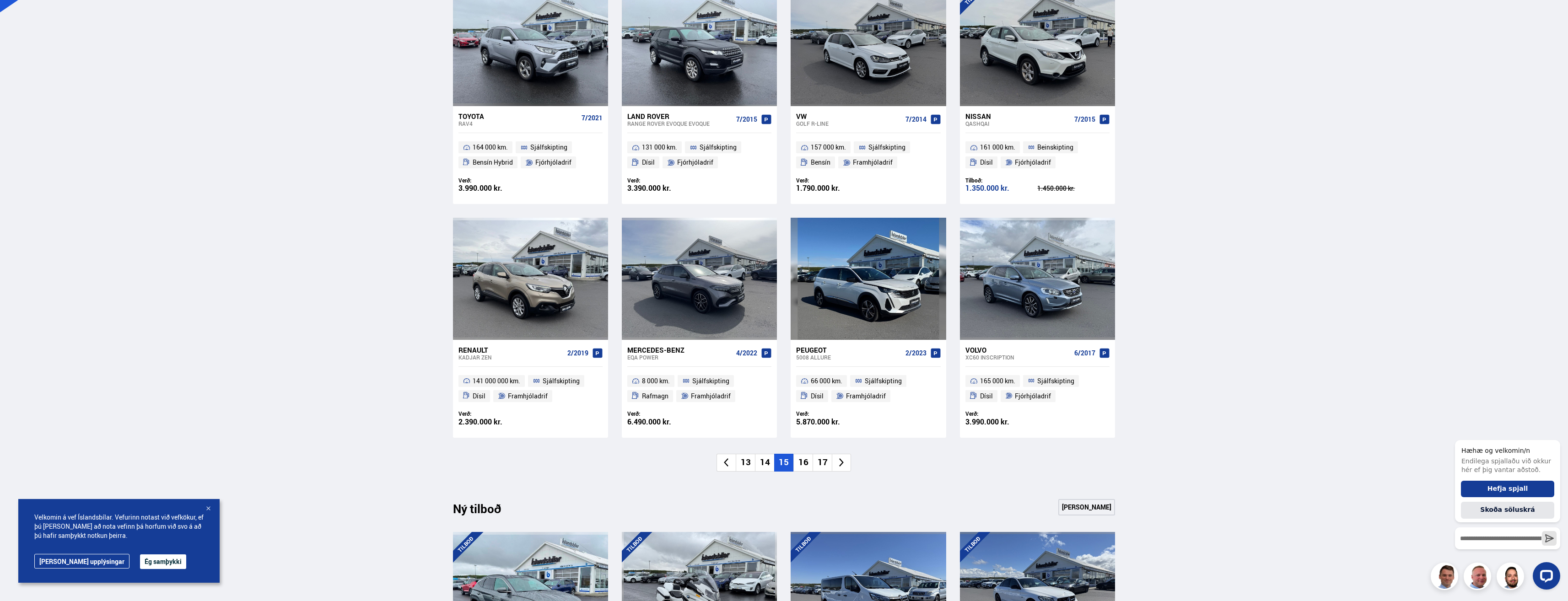
scroll to position [457, 0]
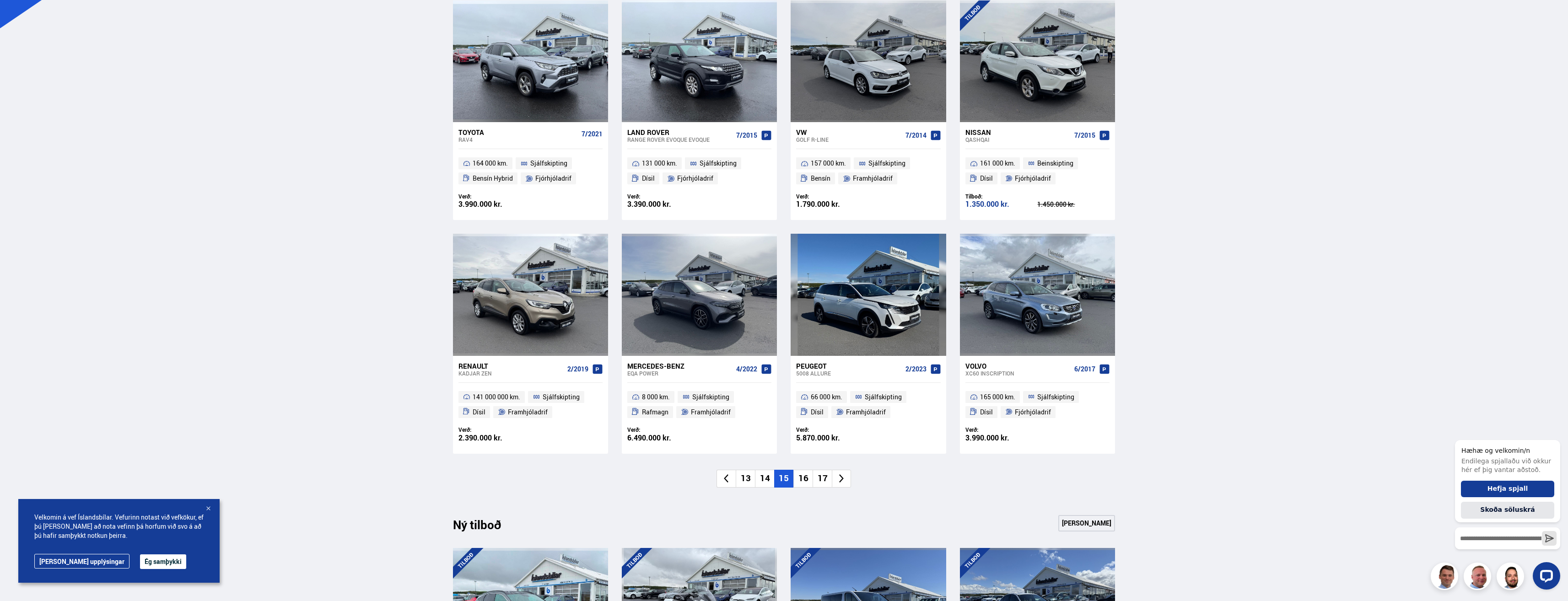
click at [802, 484] on li "16" at bounding box center [803, 478] width 19 height 18
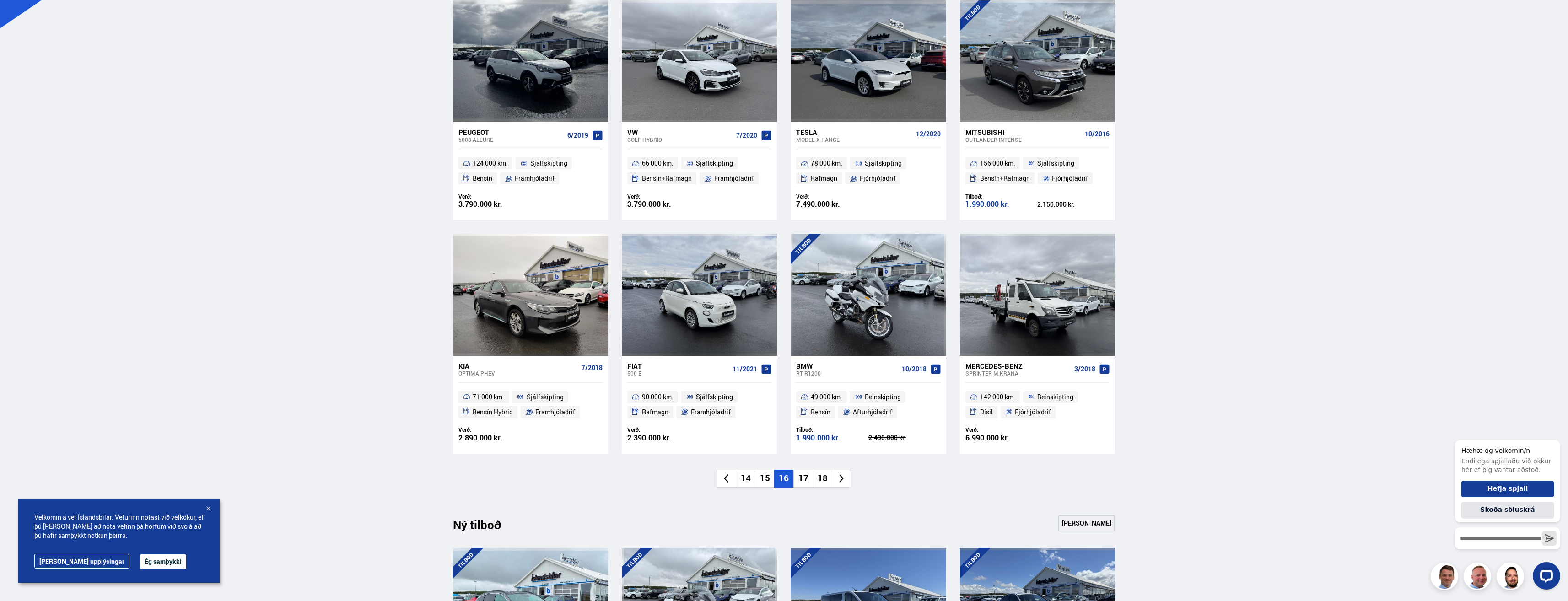
click at [804, 472] on li "17" at bounding box center [803, 478] width 19 height 18
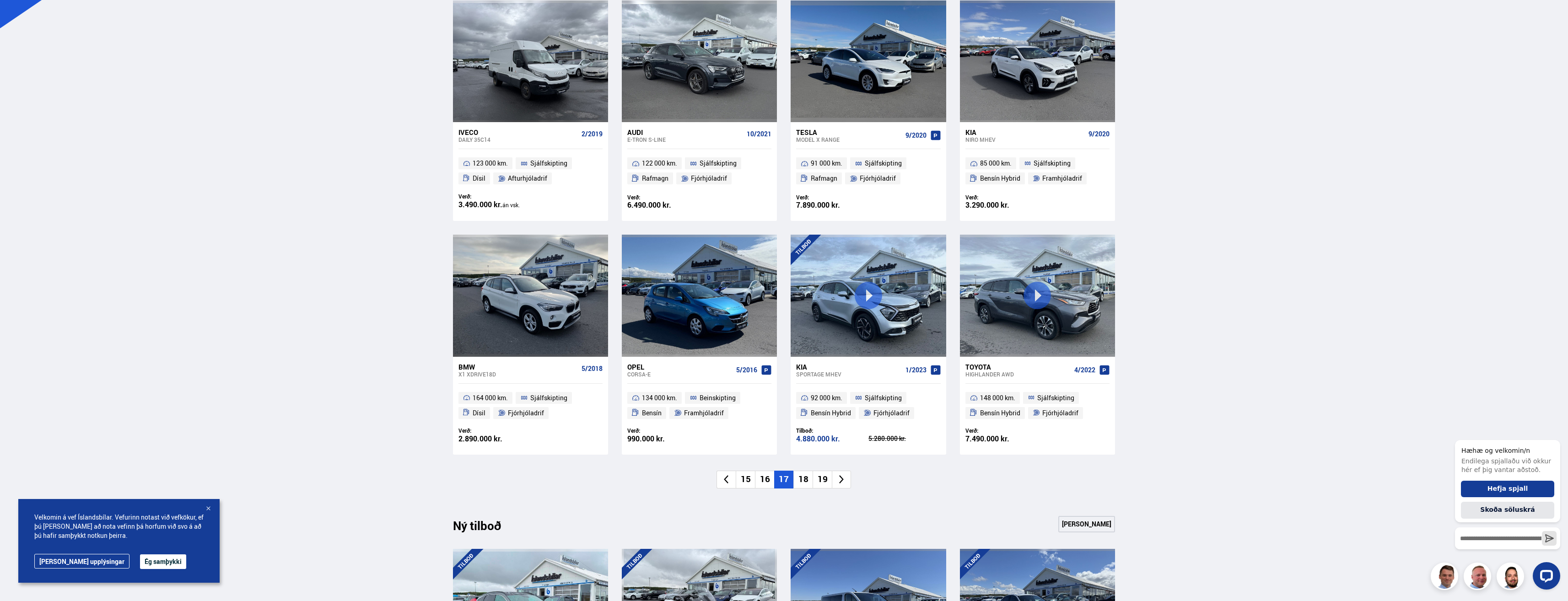
click at [802, 482] on li "18" at bounding box center [803, 479] width 19 height 18
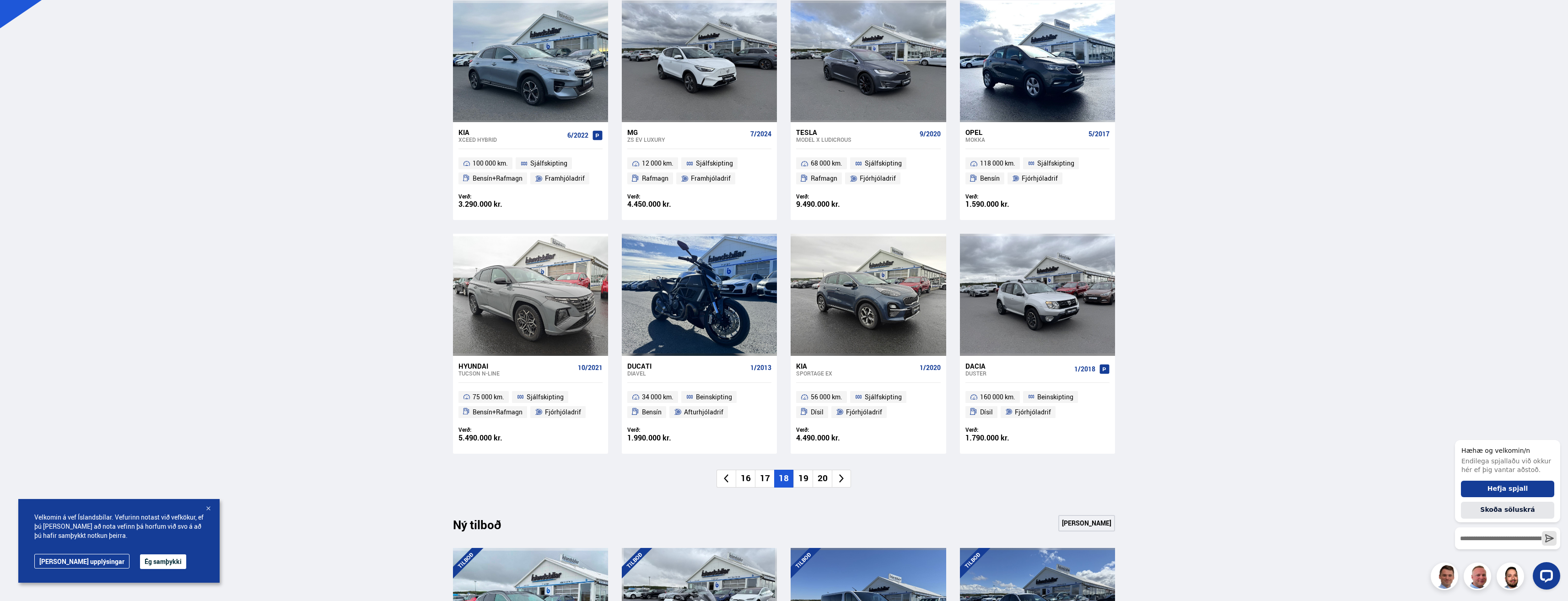
click at [802, 478] on li "19" at bounding box center [803, 478] width 19 height 18
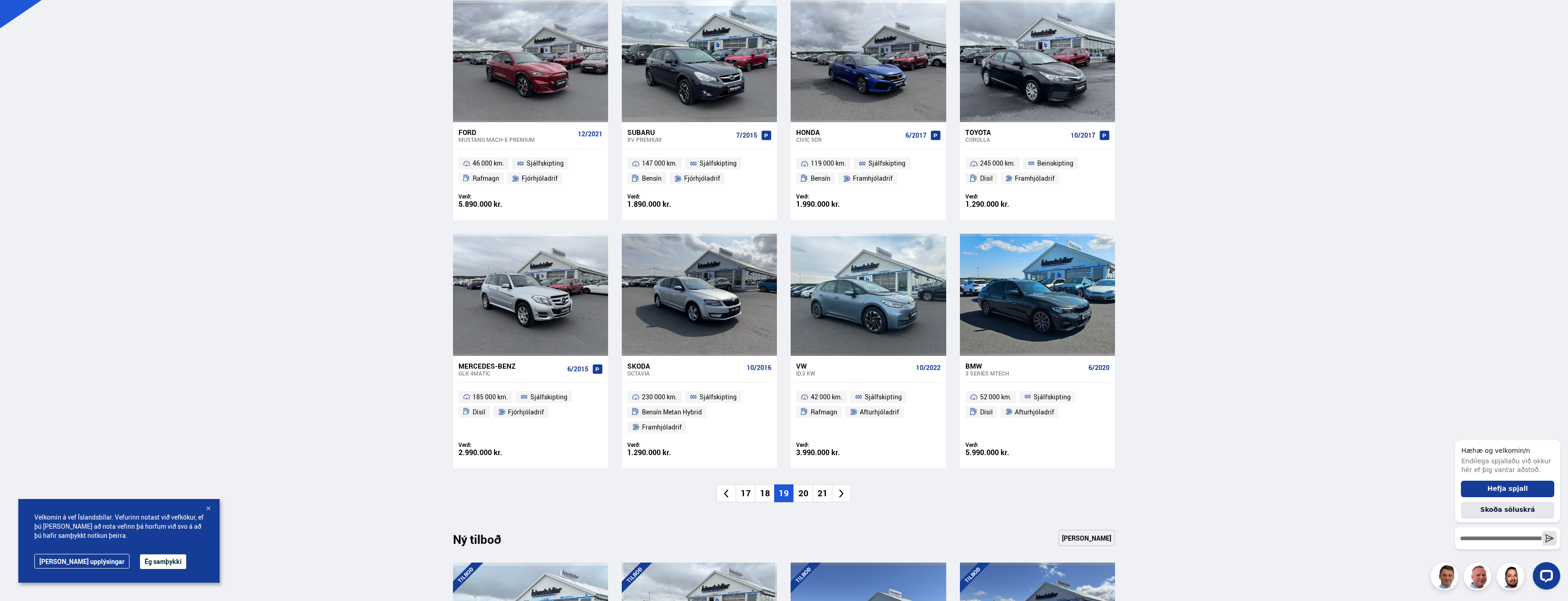
click at [805, 484] on li "20" at bounding box center [803, 493] width 19 height 18
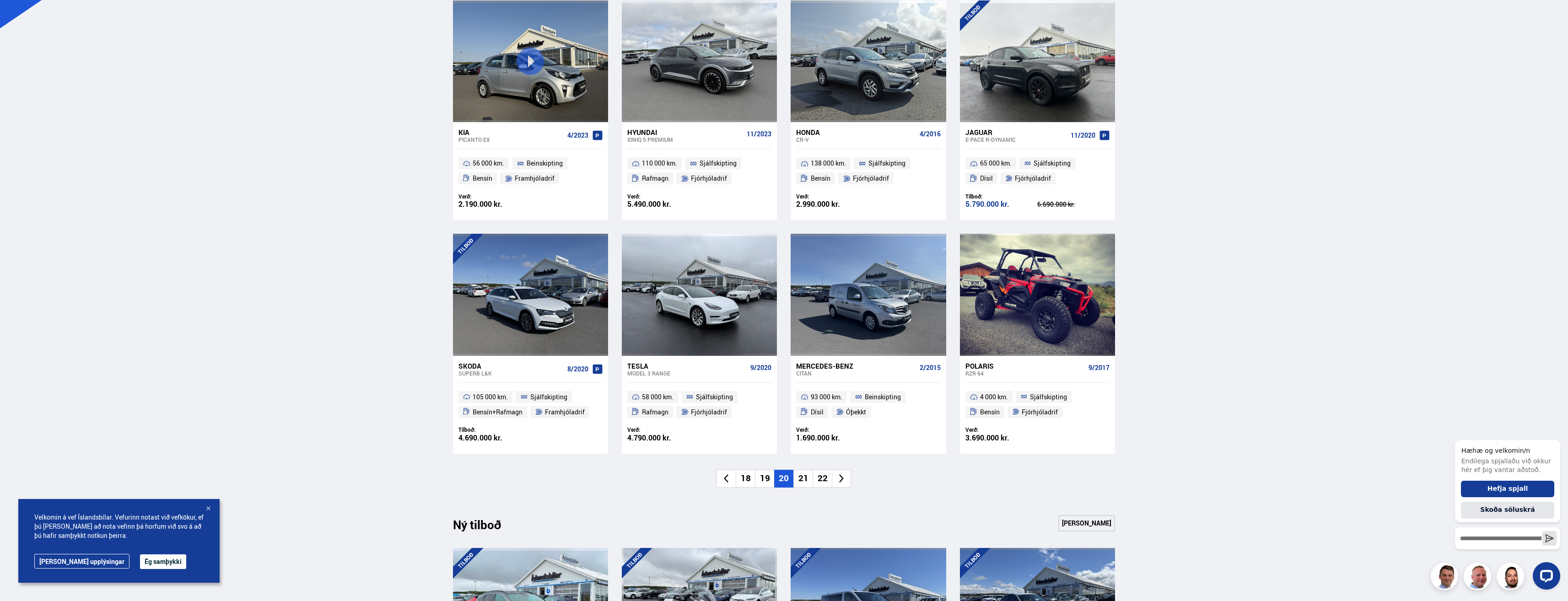
click at [804, 482] on li "21" at bounding box center [803, 478] width 19 height 18
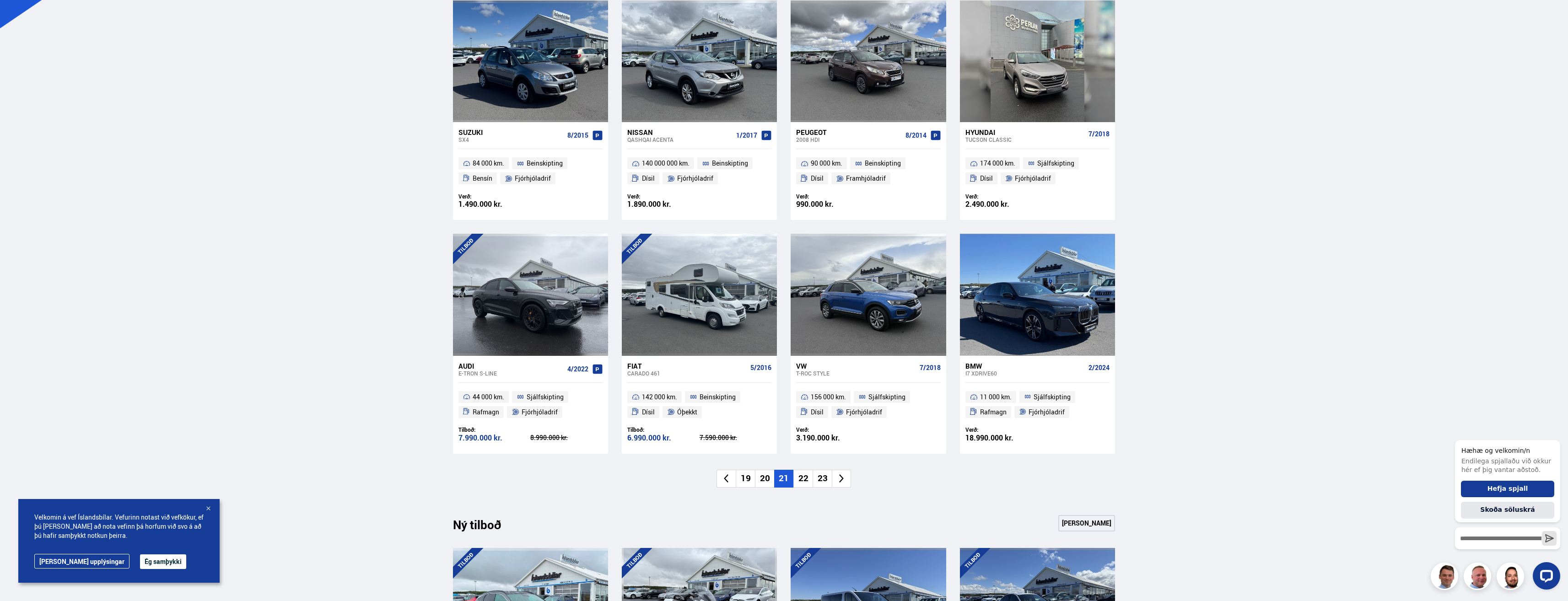
click at [807, 482] on li "22" at bounding box center [803, 478] width 19 height 18
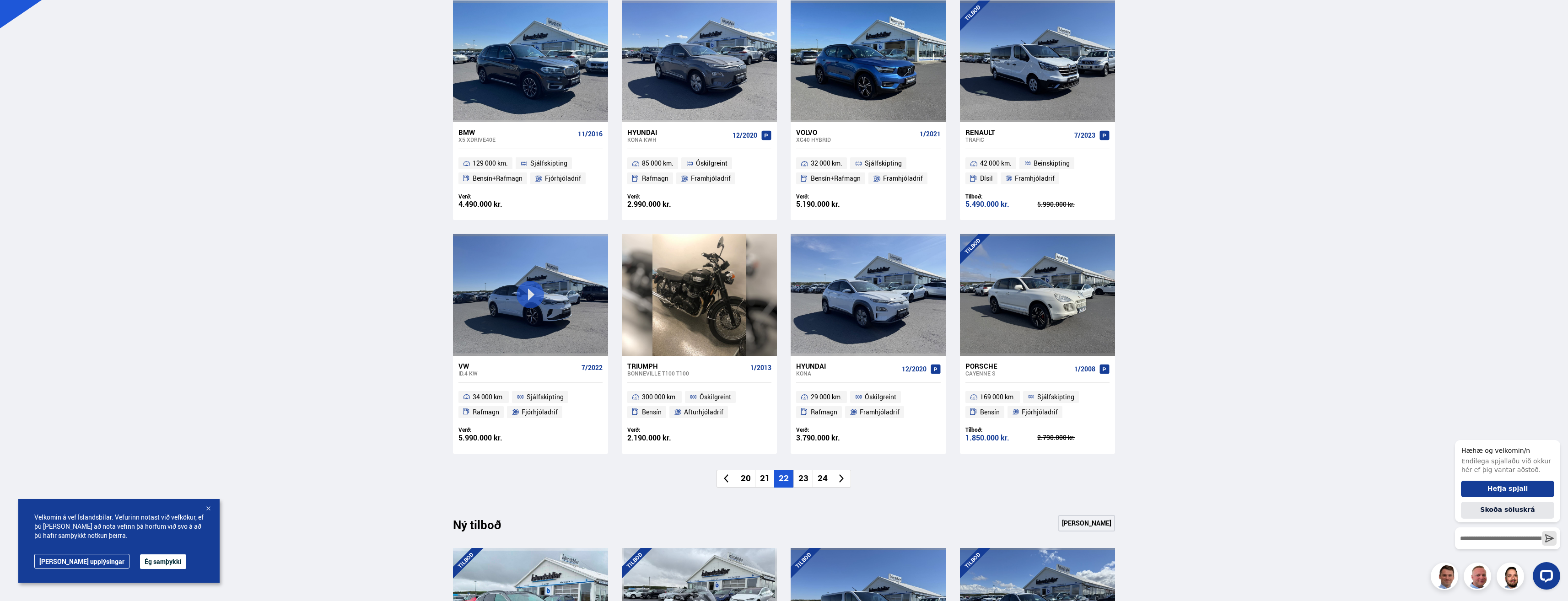
click at [801, 484] on li "23" at bounding box center [803, 478] width 19 height 18
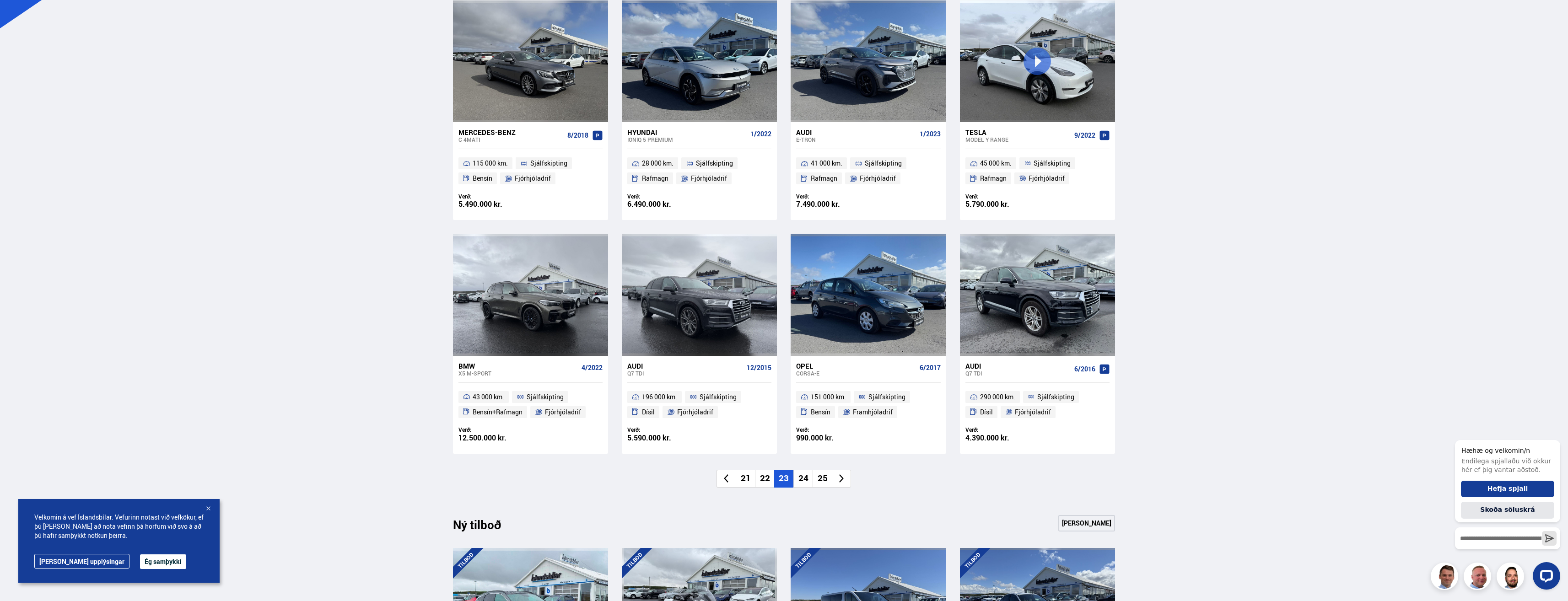
click at [804, 480] on li "24" at bounding box center [803, 478] width 19 height 18
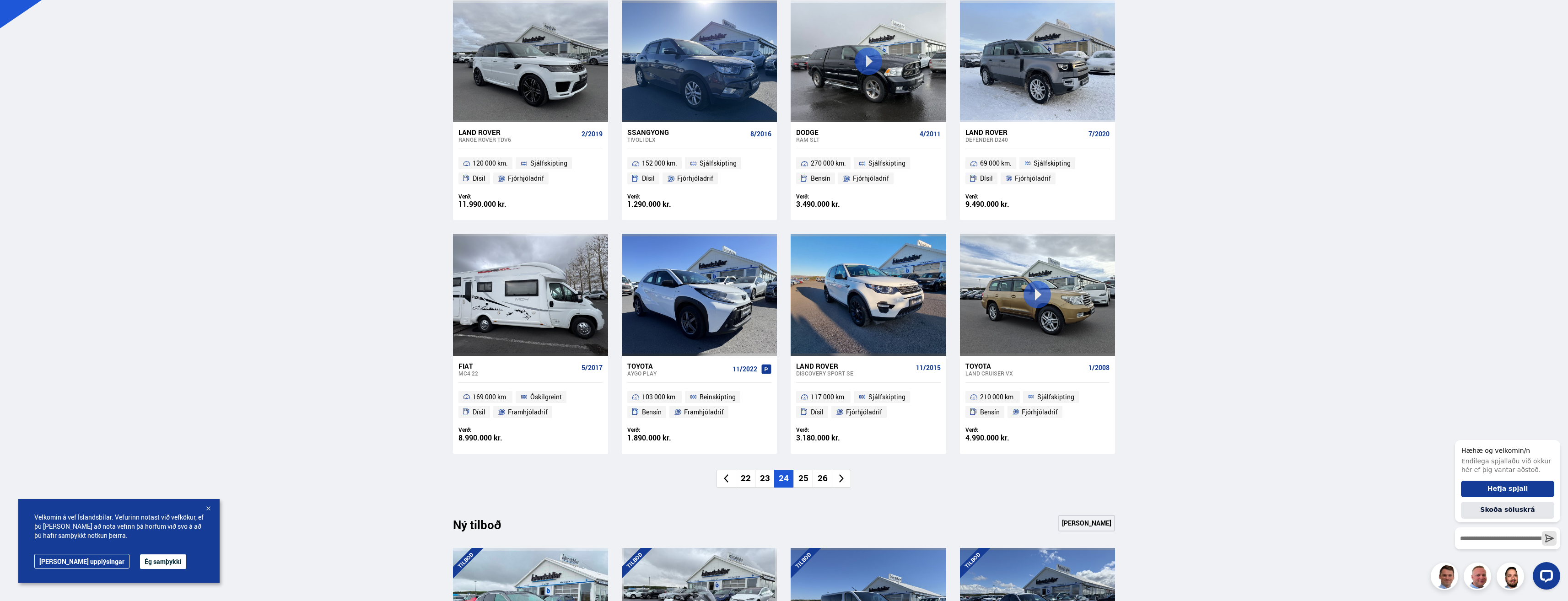
click at [804, 481] on li "25" at bounding box center [803, 478] width 19 height 18
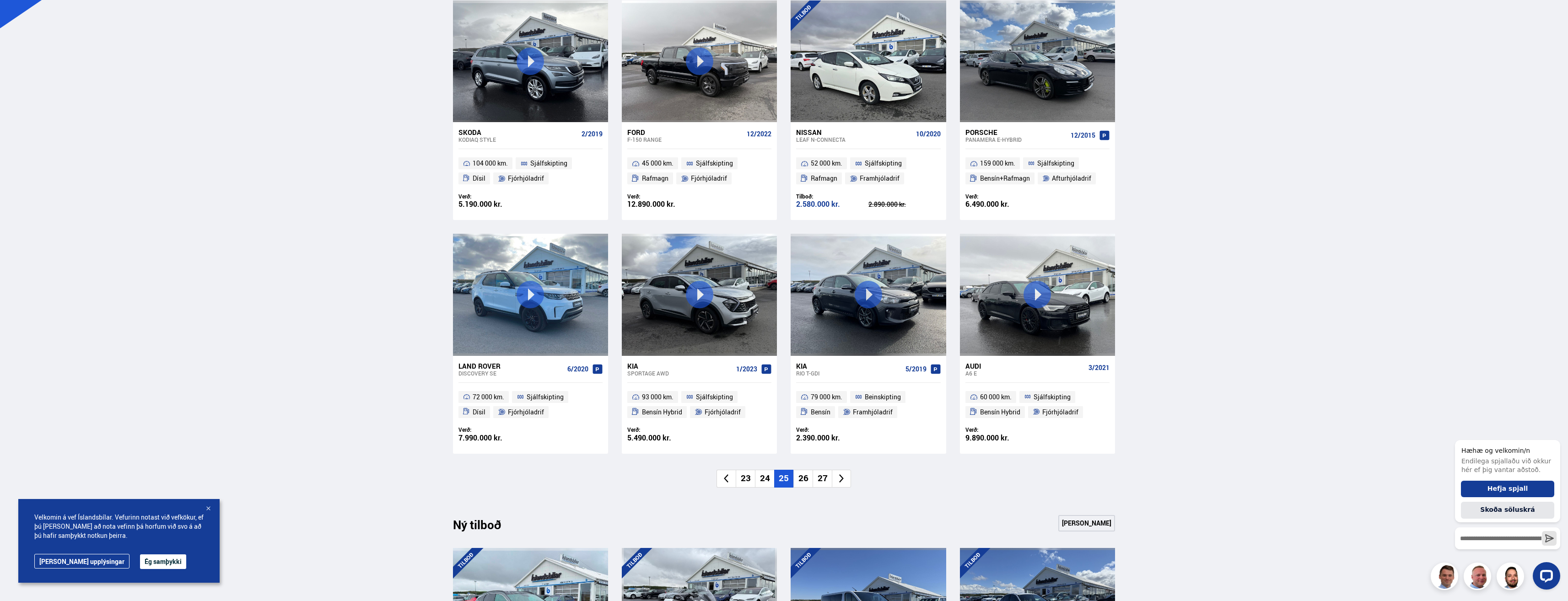
click at [803, 476] on li "26" at bounding box center [803, 478] width 19 height 18
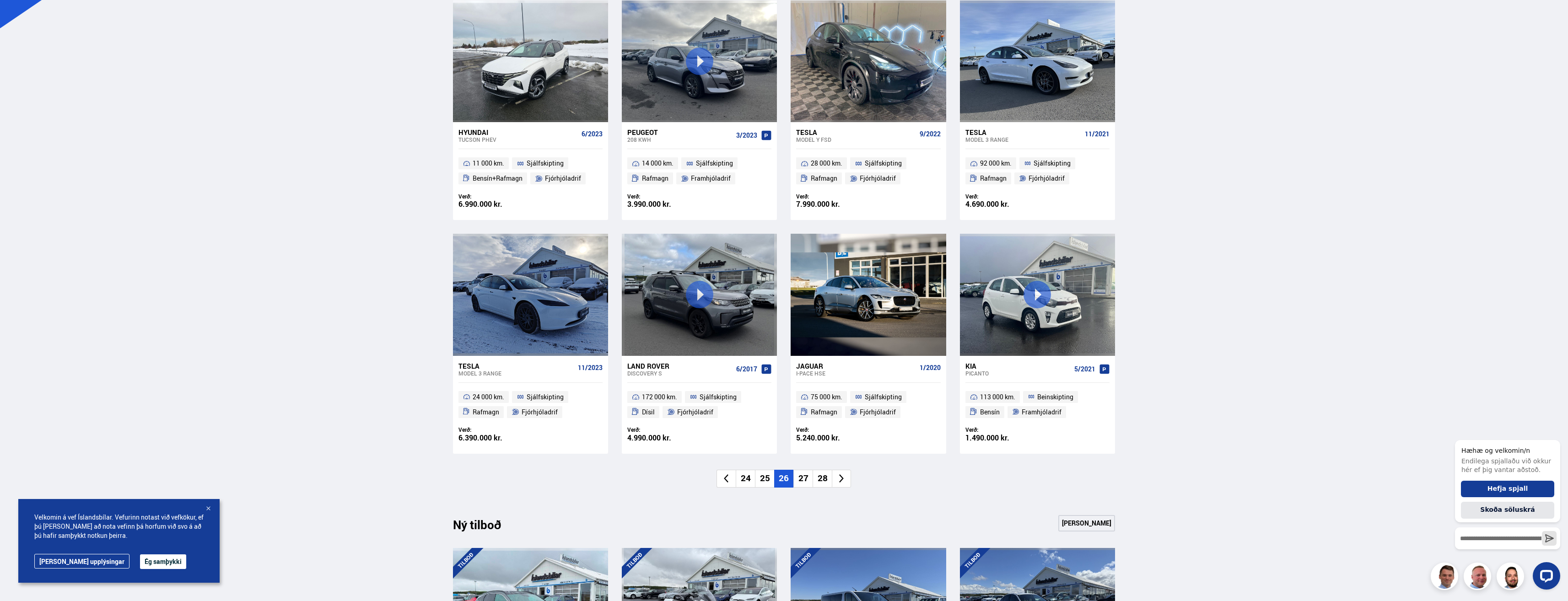
click at [802, 480] on li "27" at bounding box center [803, 478] width 19 height 18
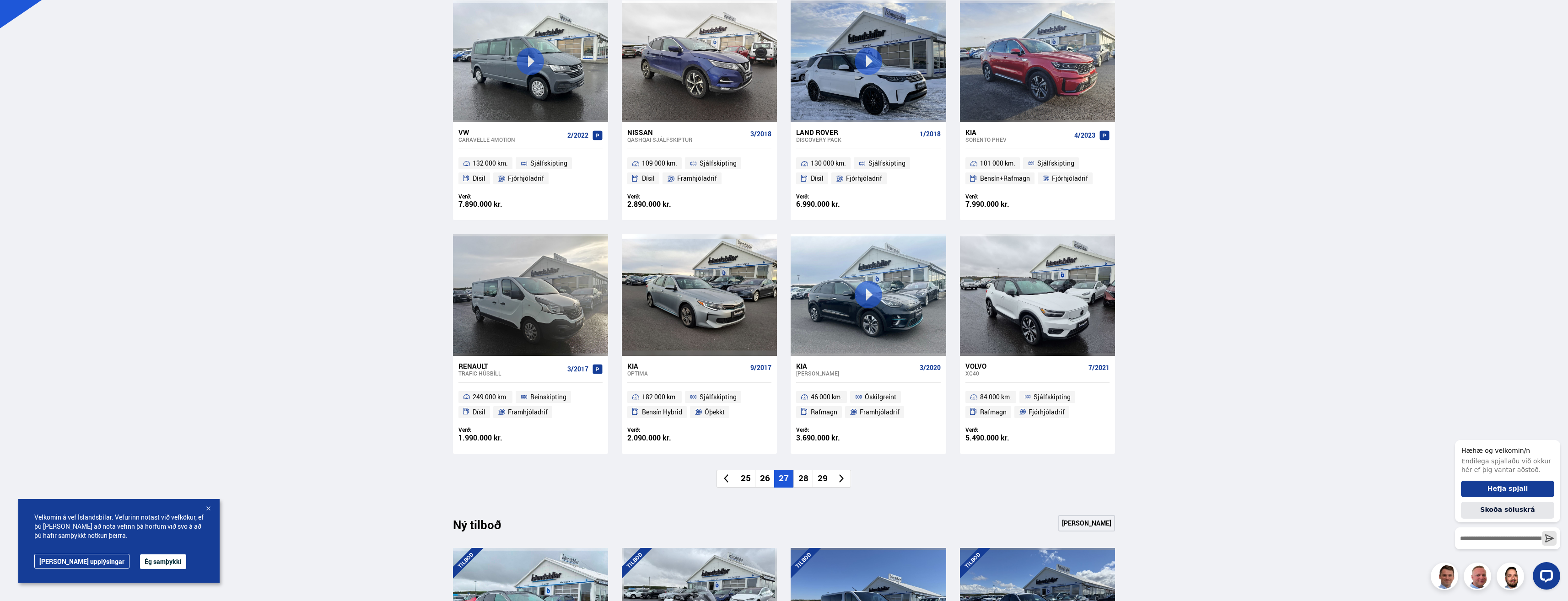
click at [802, 478] on li "28" at bounding box center [803, 478] width 19 height 18
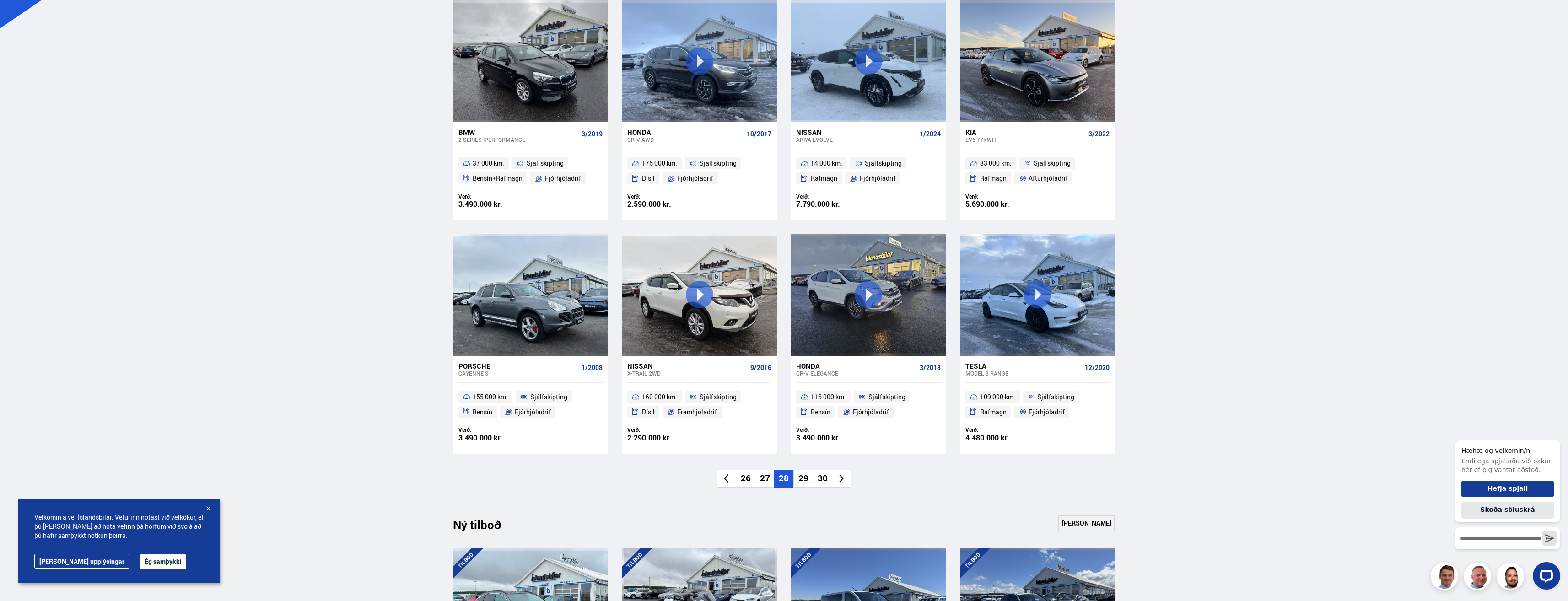
click at [802, 478] on li "29" at bounding box center [803, 478] width 19 height 18
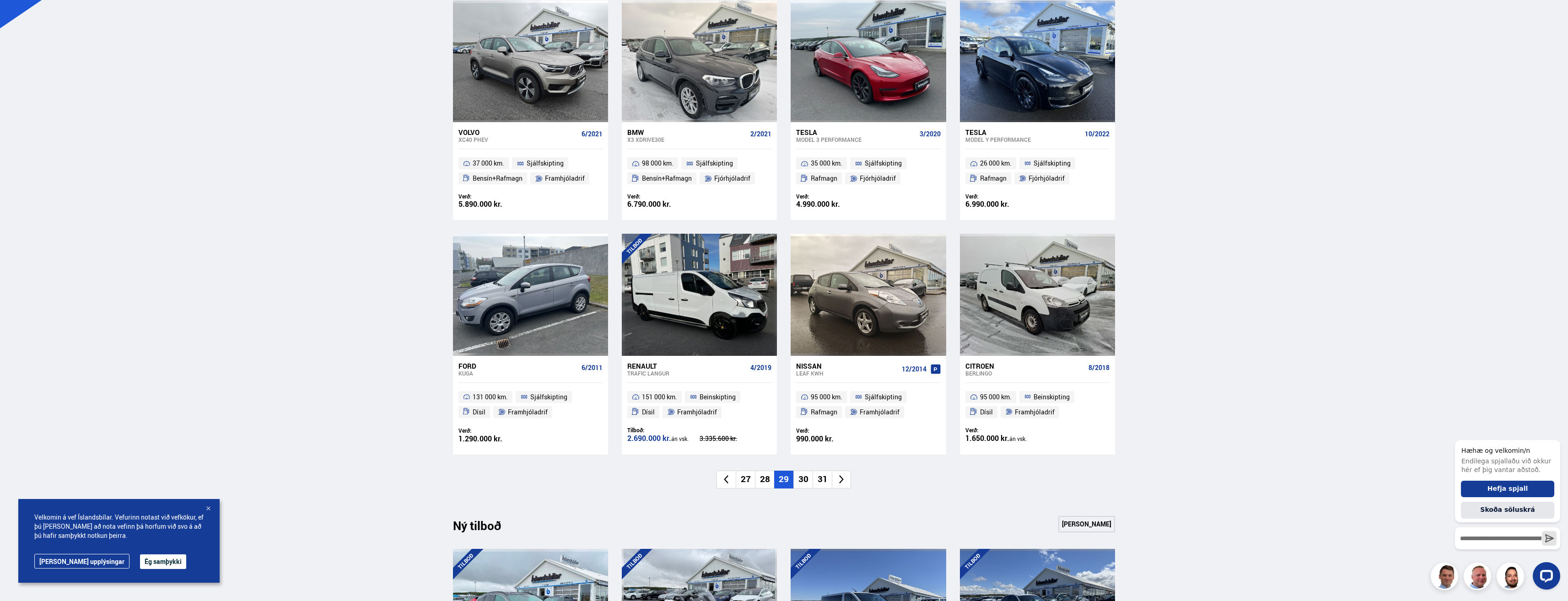
click at [802, 478] on li "30" at bounding box center [803, 479] width 19 height 18
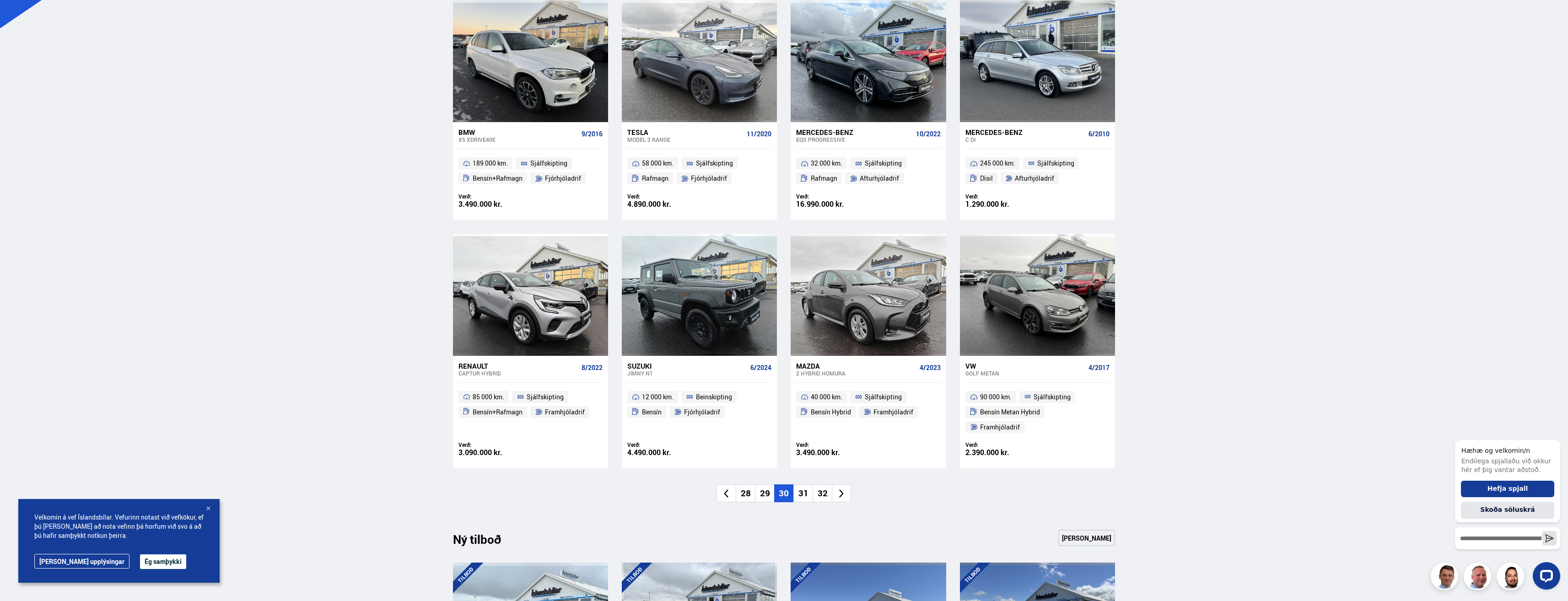
click at [802, 484] on li "31" at bounding box center [803, 493] width 19 height 18
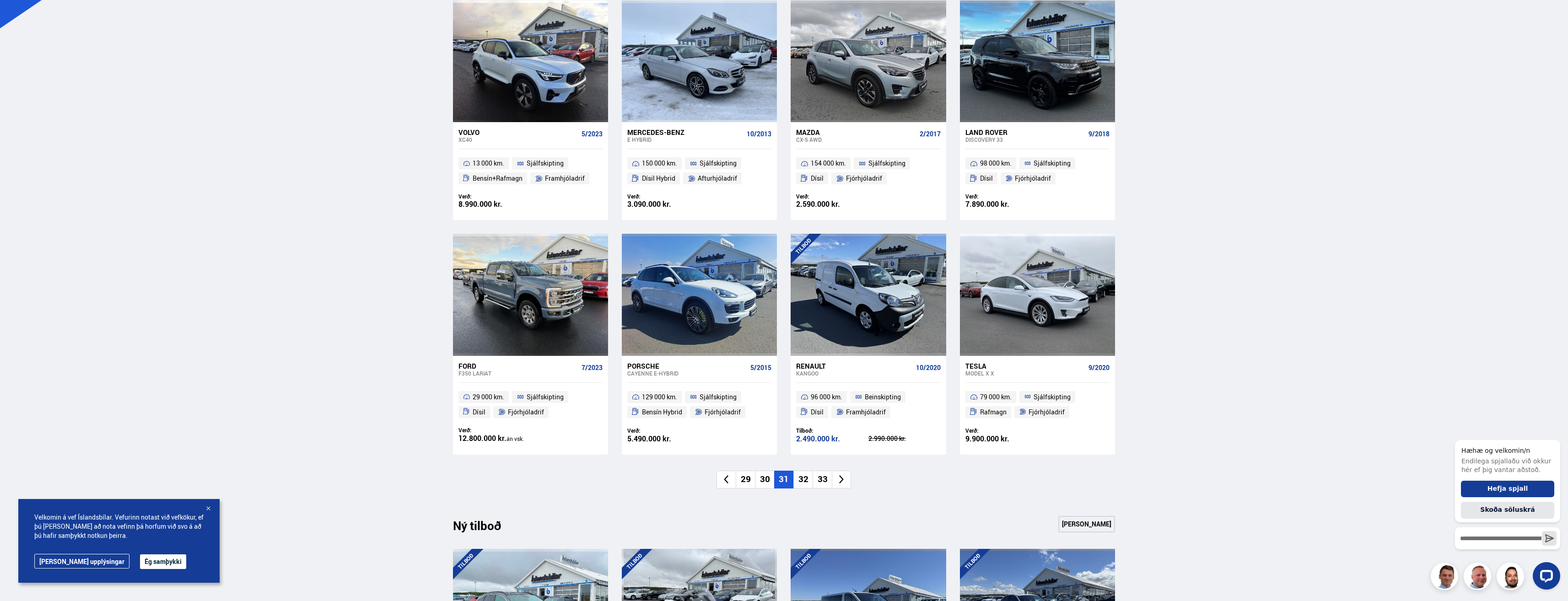
click at [839, 478] on icon at bounding box center [841, 479] width 10 height 10
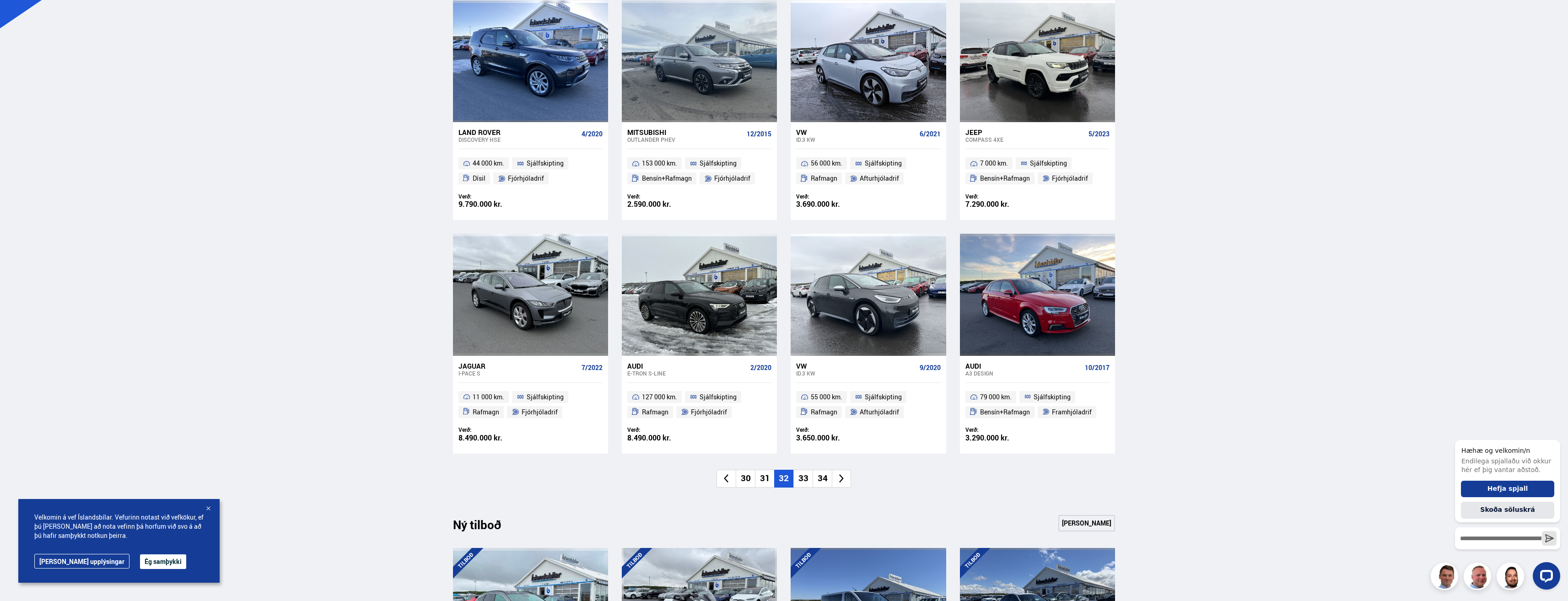
click at [839, 478] on icon at bounding box center [841, 478] width 10 height 10
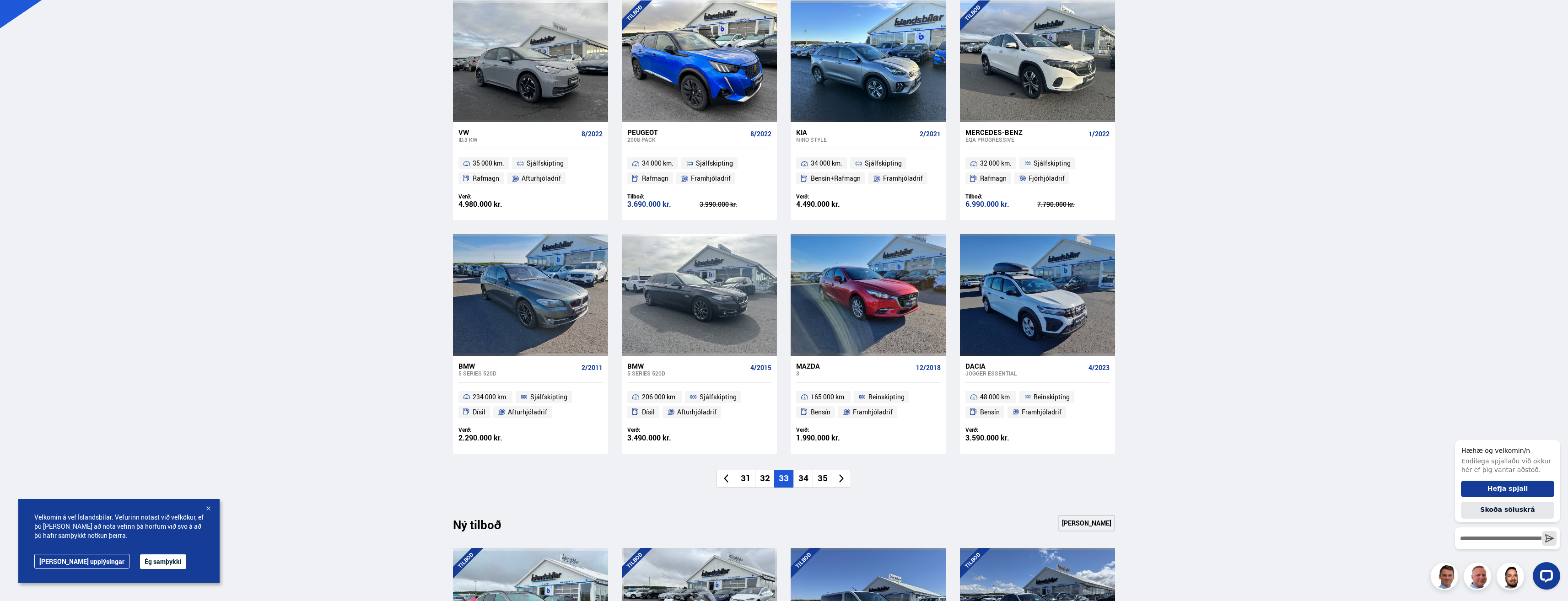
click at [839, 478] on icon at bounding box center [841, 478] width 10 height 10
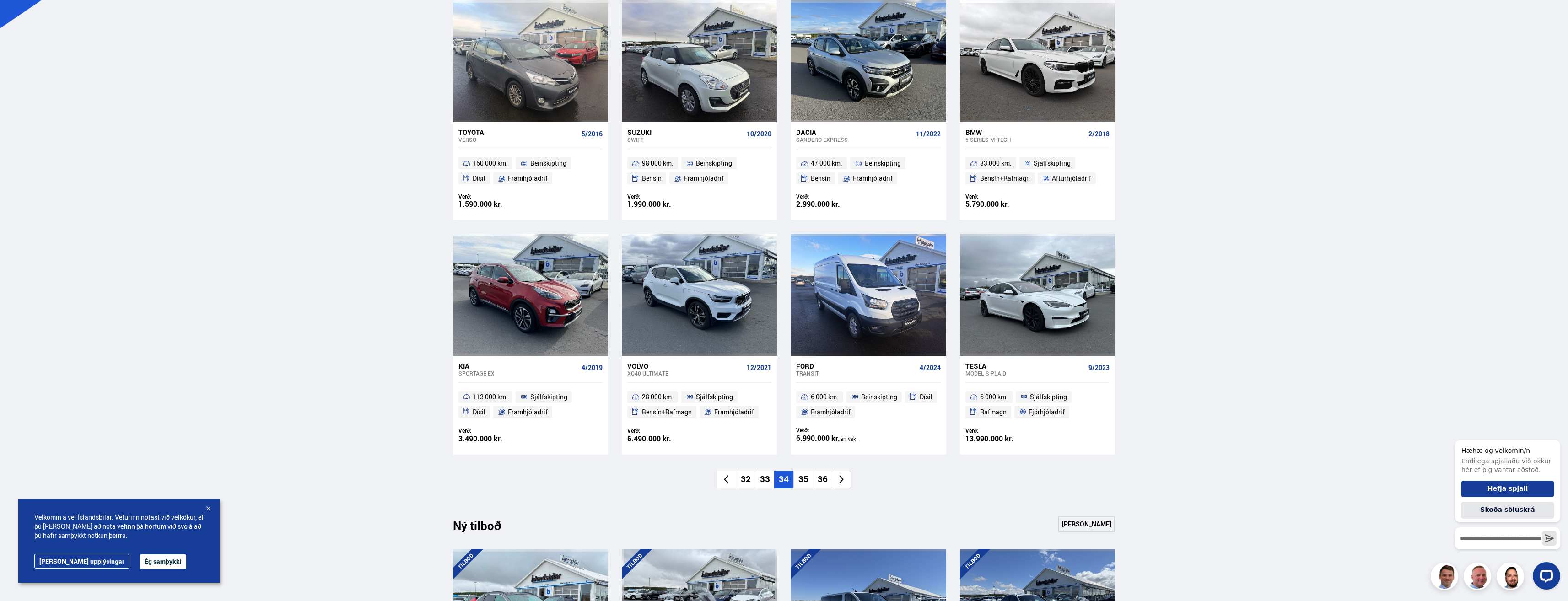
click at [839, 478] on icon at bounding box center [841, 479] width 10 height 10
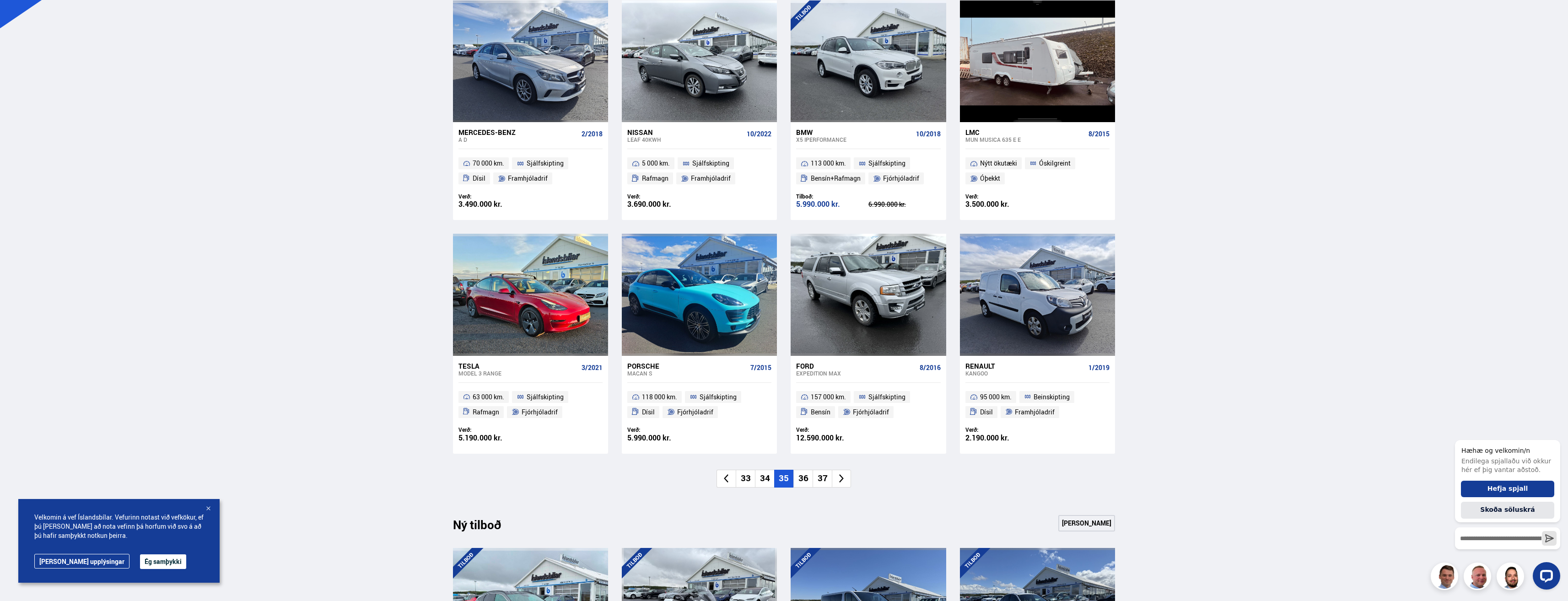
click at [839, 478] on icon at bounding box center [841, 478] width 10 height 10
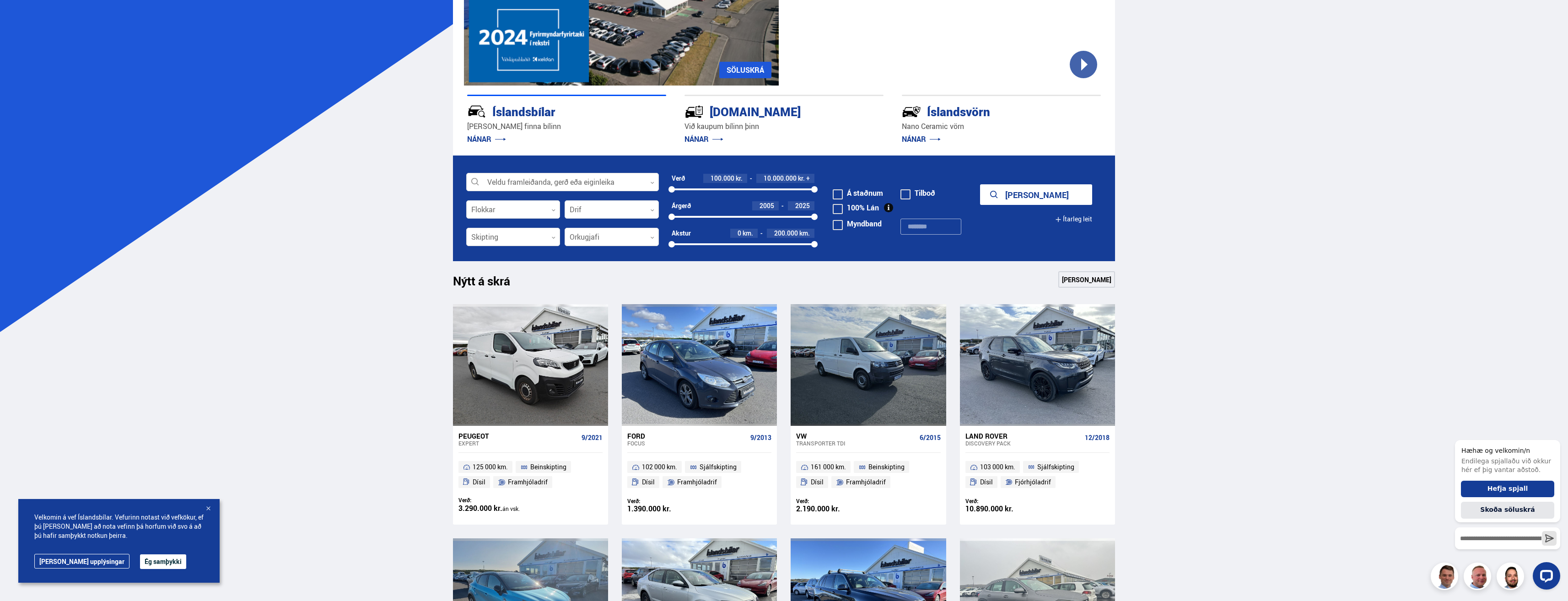
scroll to position [137, 0]
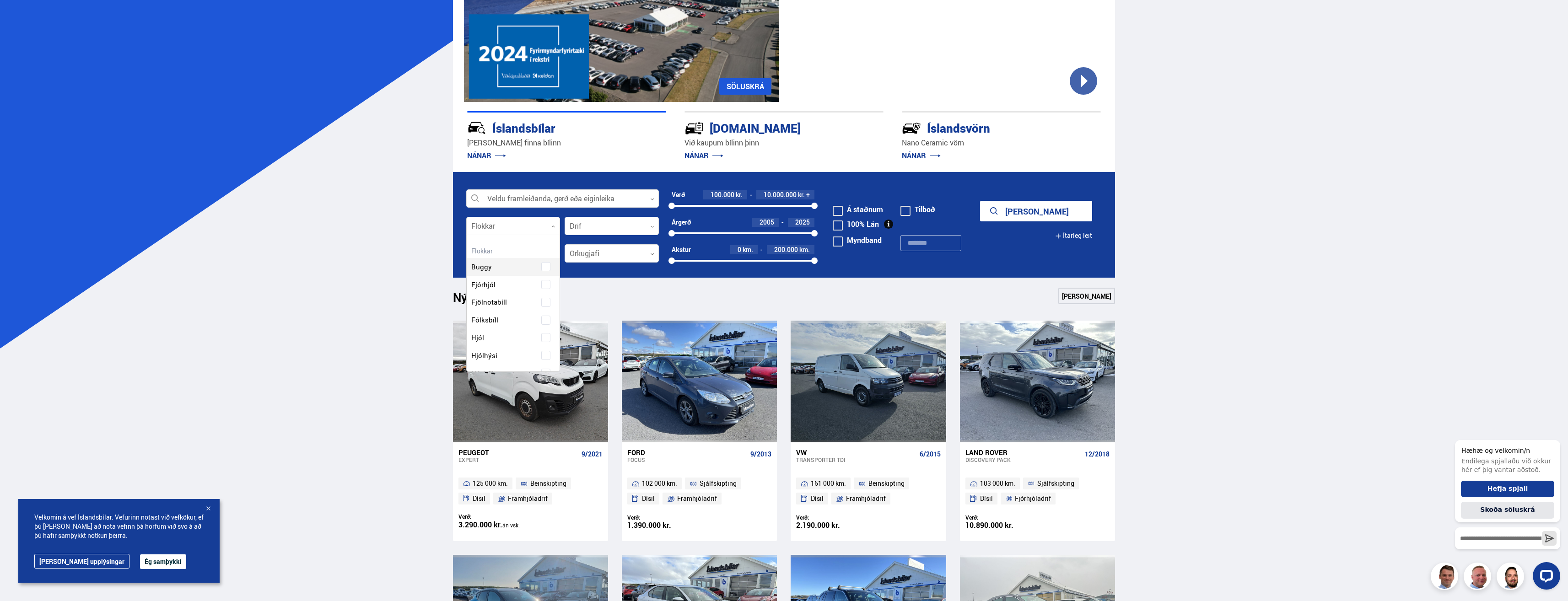
click at [552, 229] on div at bounding box center [513, 226] width 94 height 18
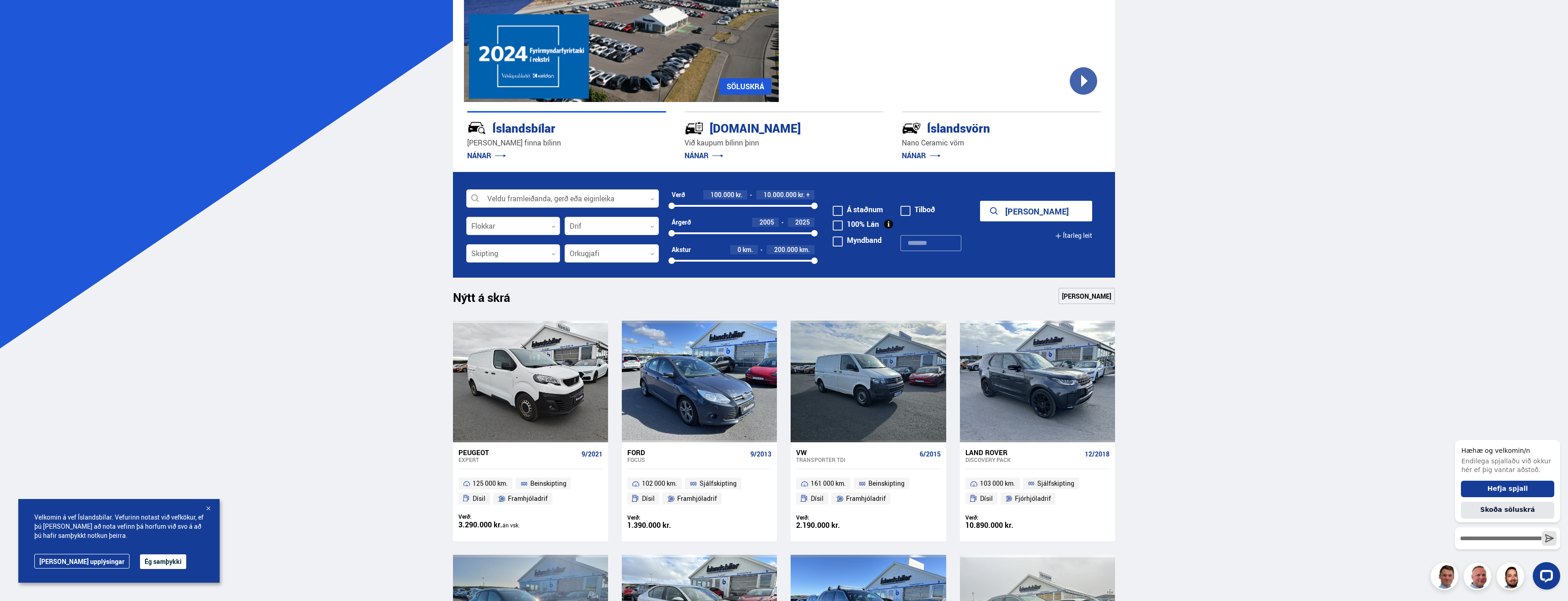
click at [552, 229] on div at bounding box center [513, 226] width 94 height 18
click at [592, 224] on div at bounding box center [612, 226] width 94 height 18
click at [539, 250] on div at bounding box center [513, 254] width 94 height 18
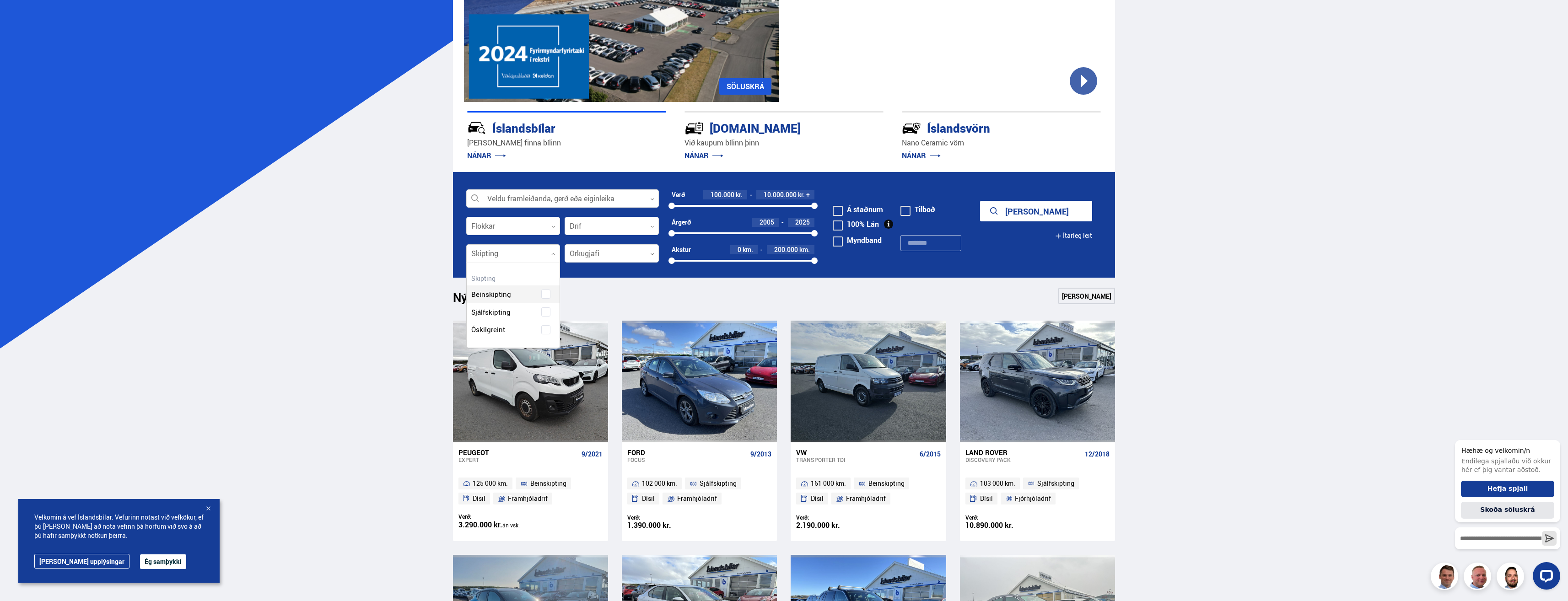
scroll to position [85, 93]
click at [539, 250] on div at bounding box center [513, 254] width 94 height 18
click at [610, 255] on div at bounding box center [612, 254] width 94 height 18
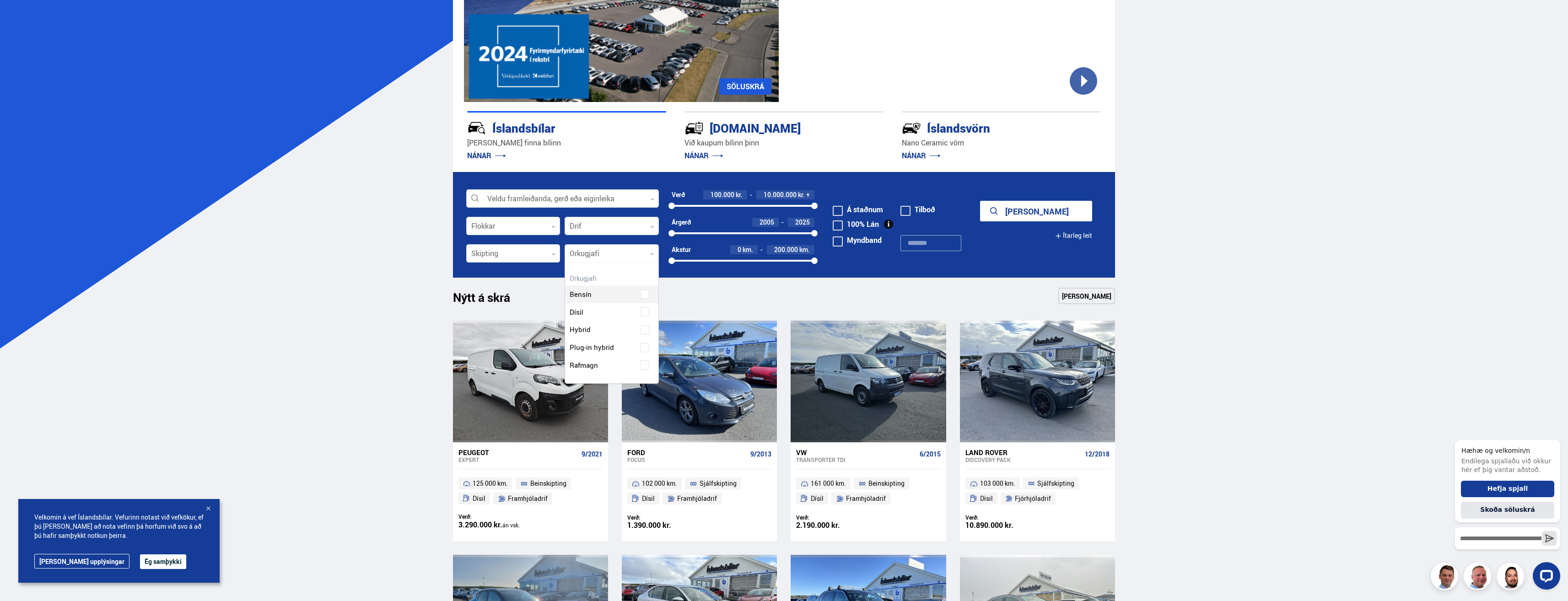
scroll to position [120, 93]
click at [610, 255] on div at bounding box center [612, 254] width 94 height 18
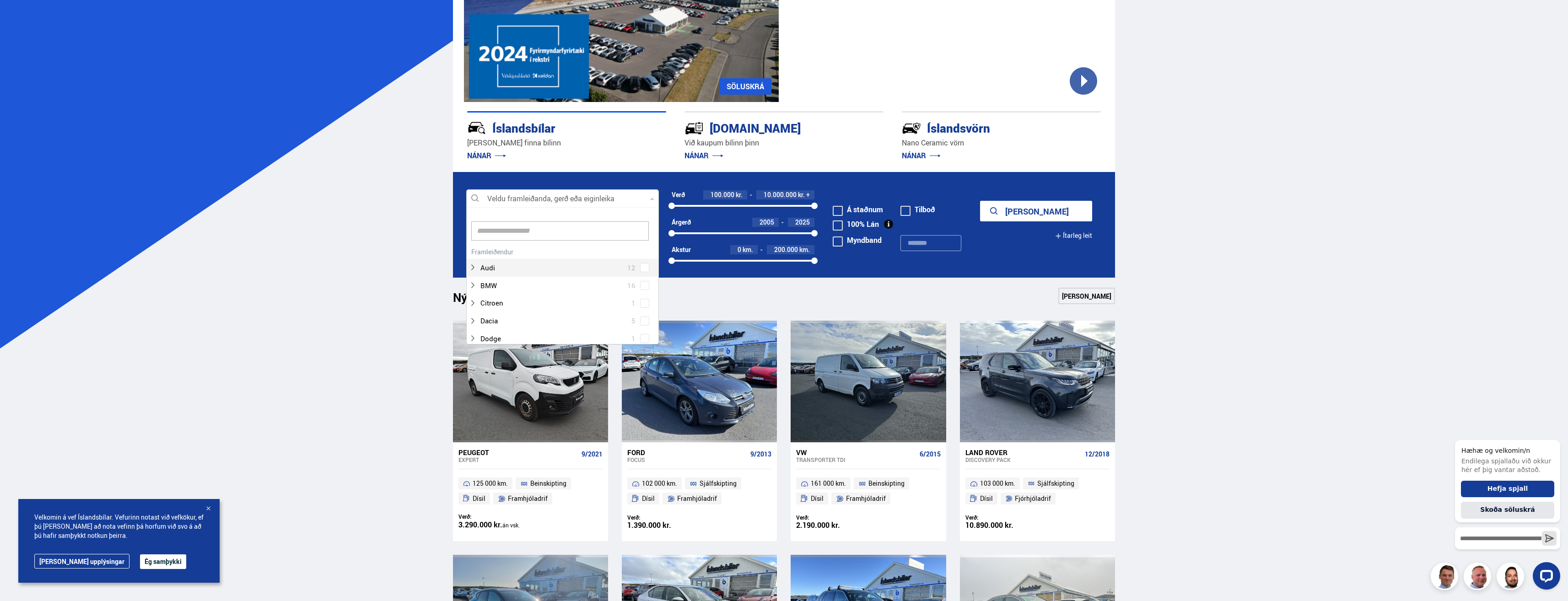
click at [614, 203] on div at bounding box center [562, 199] width 192 height 18
click at [641, 297] on span at bounding box center [645, 297] width 7 height 7
click at [642, 283] on span at bounding box center [645, 286] width 9 height 9
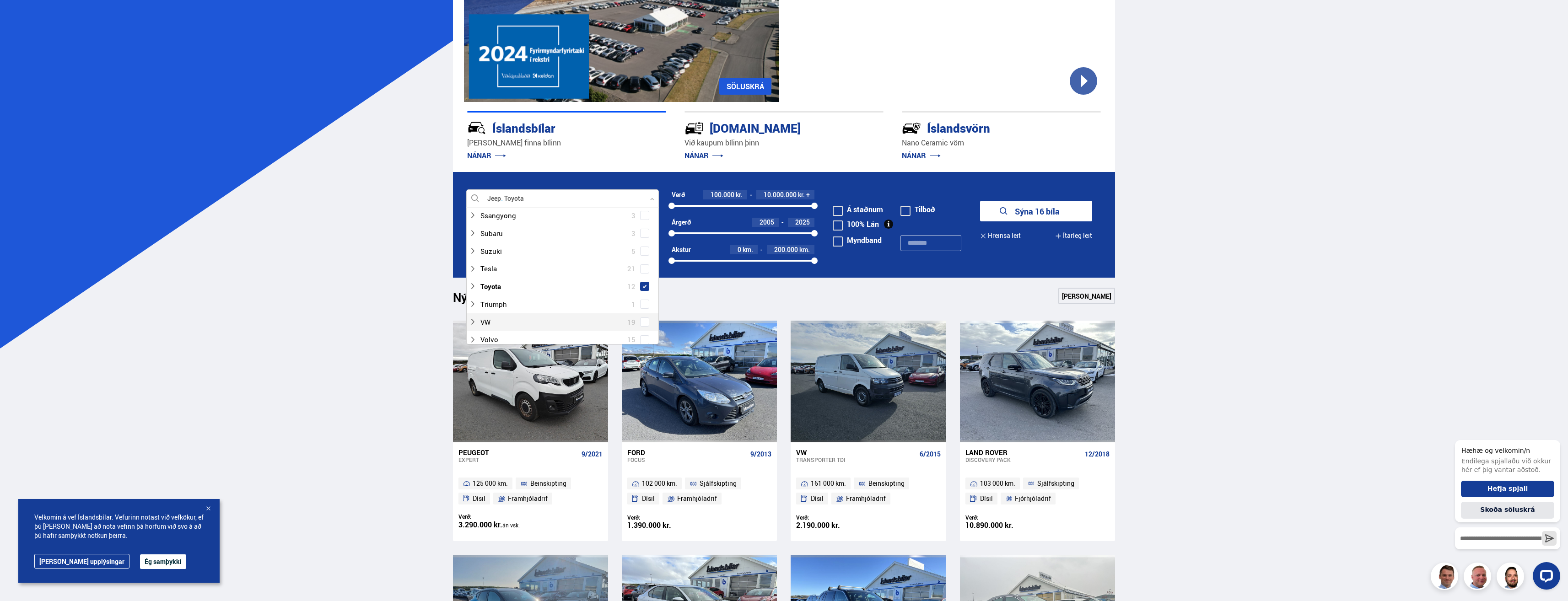
click at [1045, 217] on button "Sýna 16 bíla" at bounding box center [1036, 211] width 112 height 21
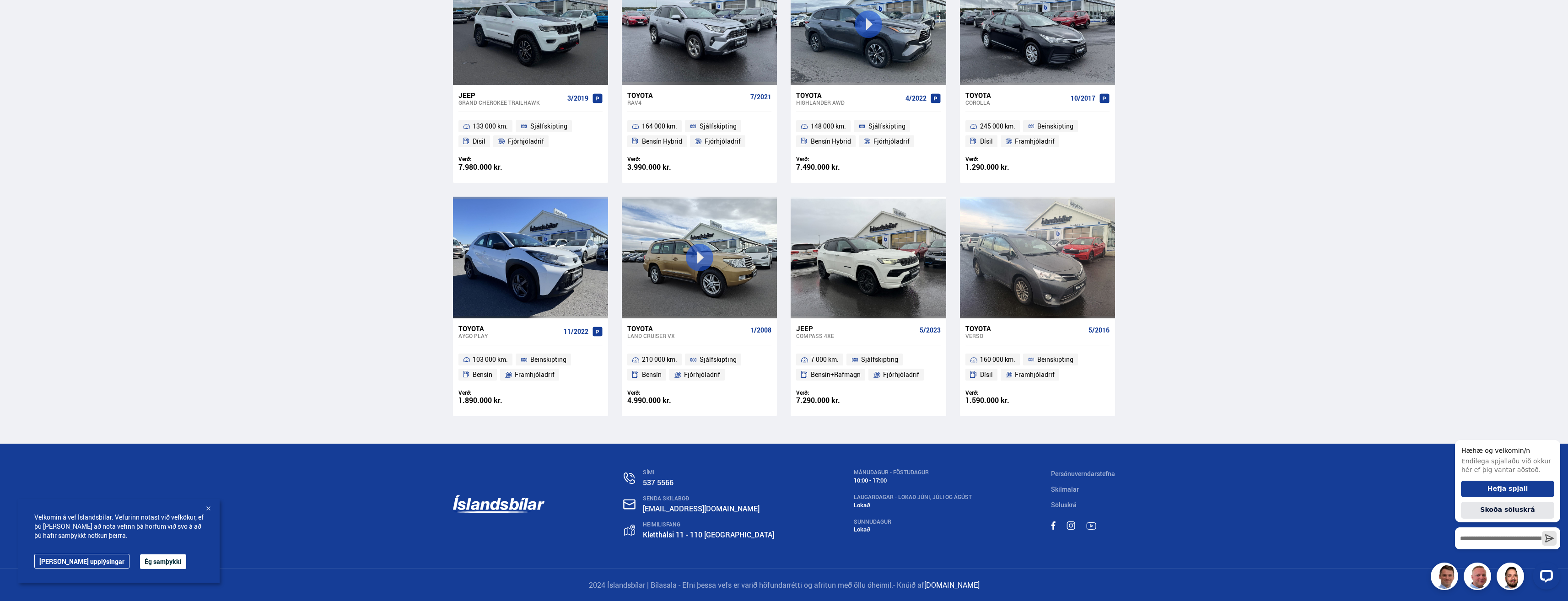
scroll to position [720, 0]
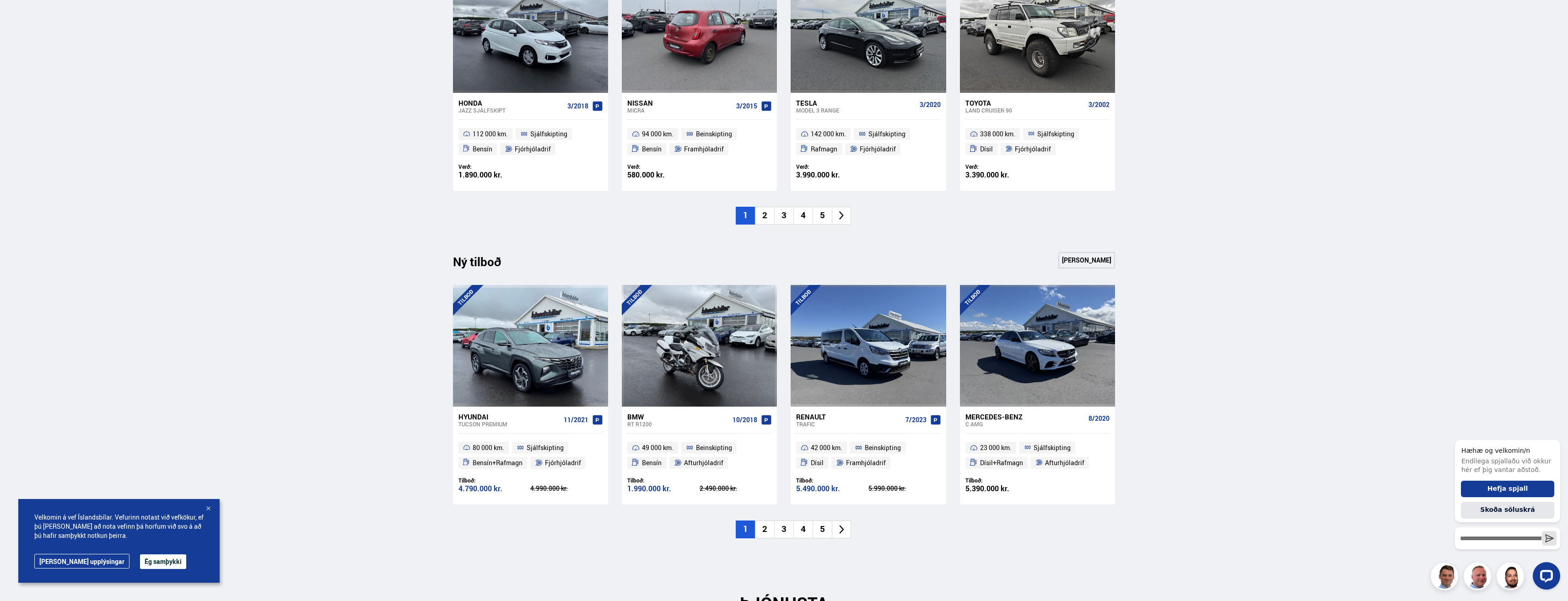
scroll to position [137, 0]
